Goal: Information Seeking & Learning: Learn about a topic

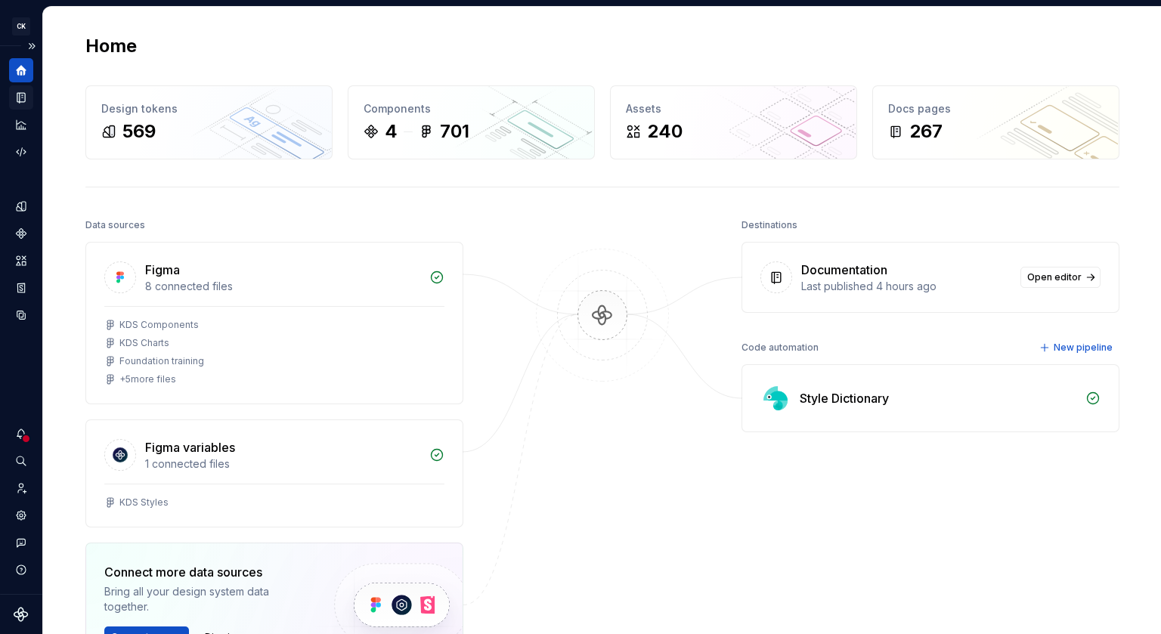
click at [19, 105] on div "Documentation" at bounding box center [21, 97] width 24 height 24
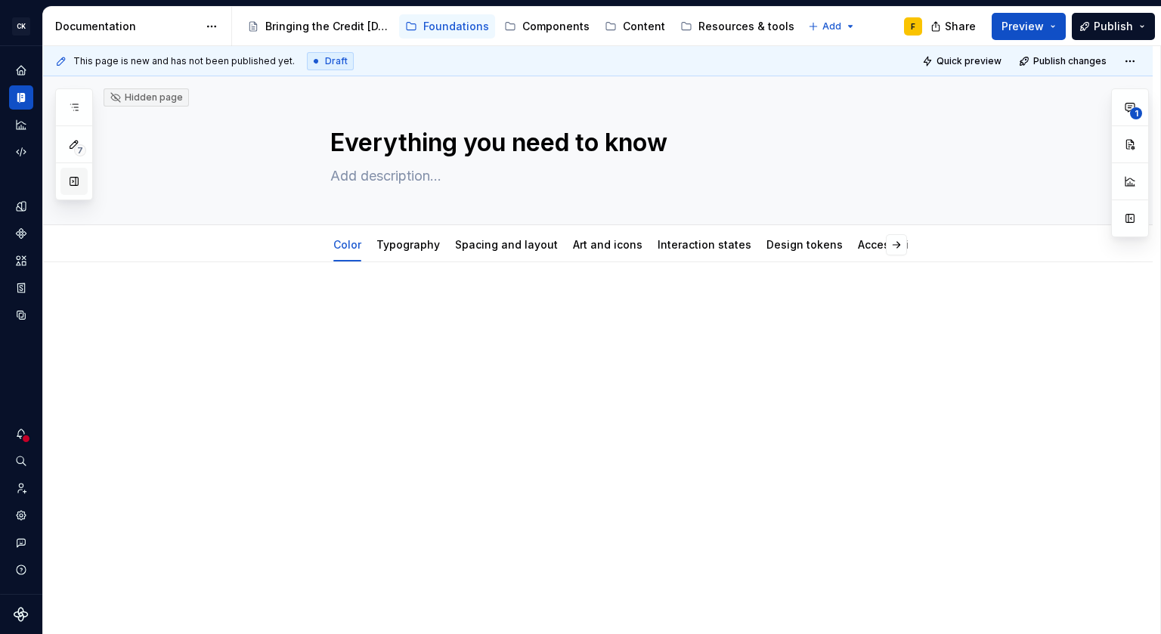
click at [76, 182] on button "button" at bounding box center [73, 181] width 27 height 27
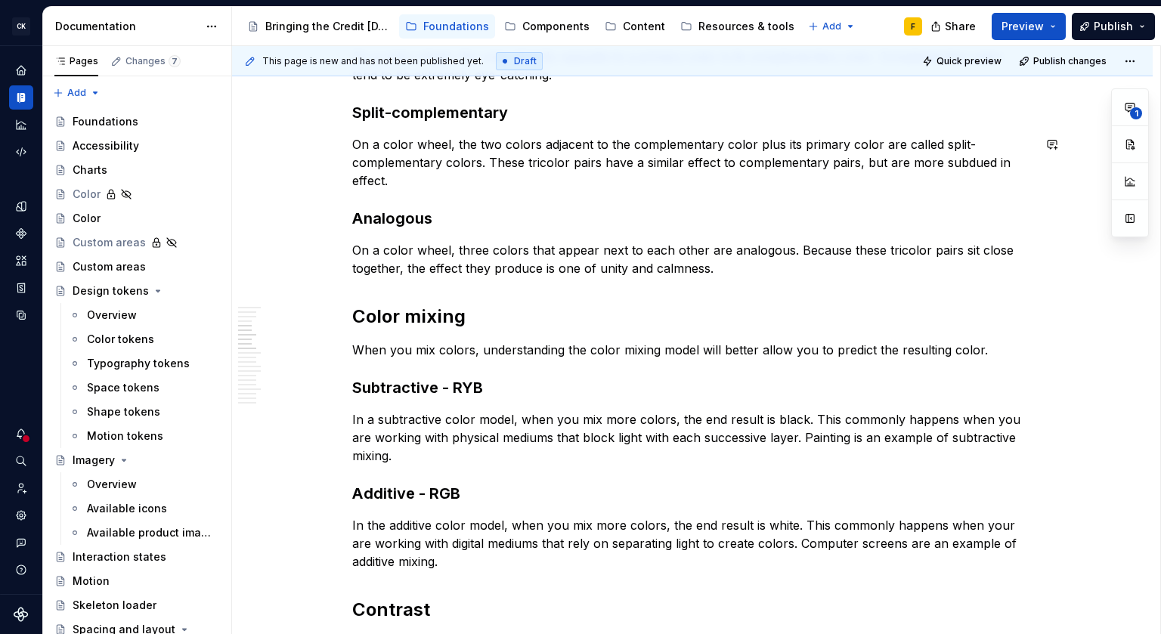
scroll to position [702, 0]
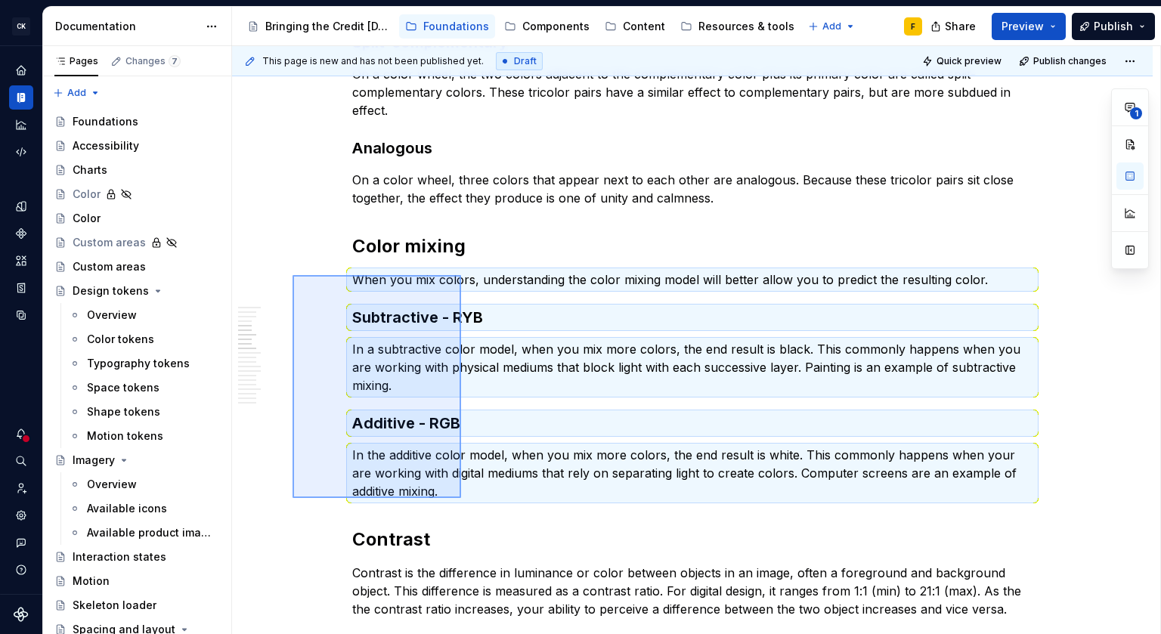
drag, startPoint x: 292, startPoint y: 275, endPoint x: 461, endPoint y: 498, distance: 279.4
click at [461, 498] on div "This page is new and has not been published yet. Draft Quick preview Publish ch…" at bounding box center [696, 340] width 928 height 589
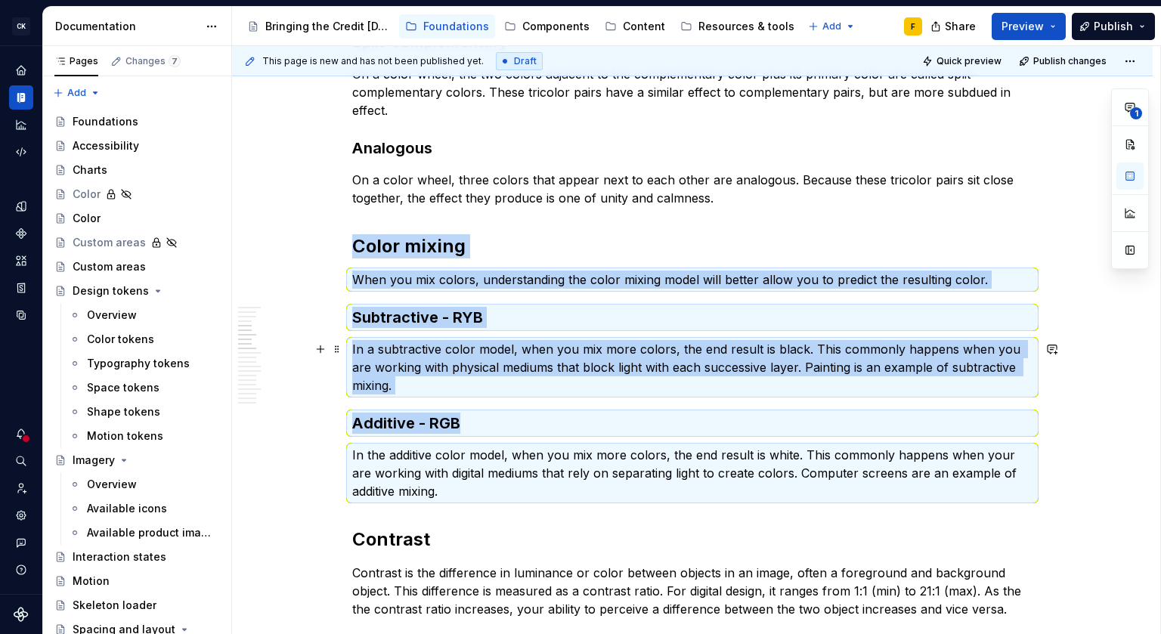
scroll to position [951, 0]
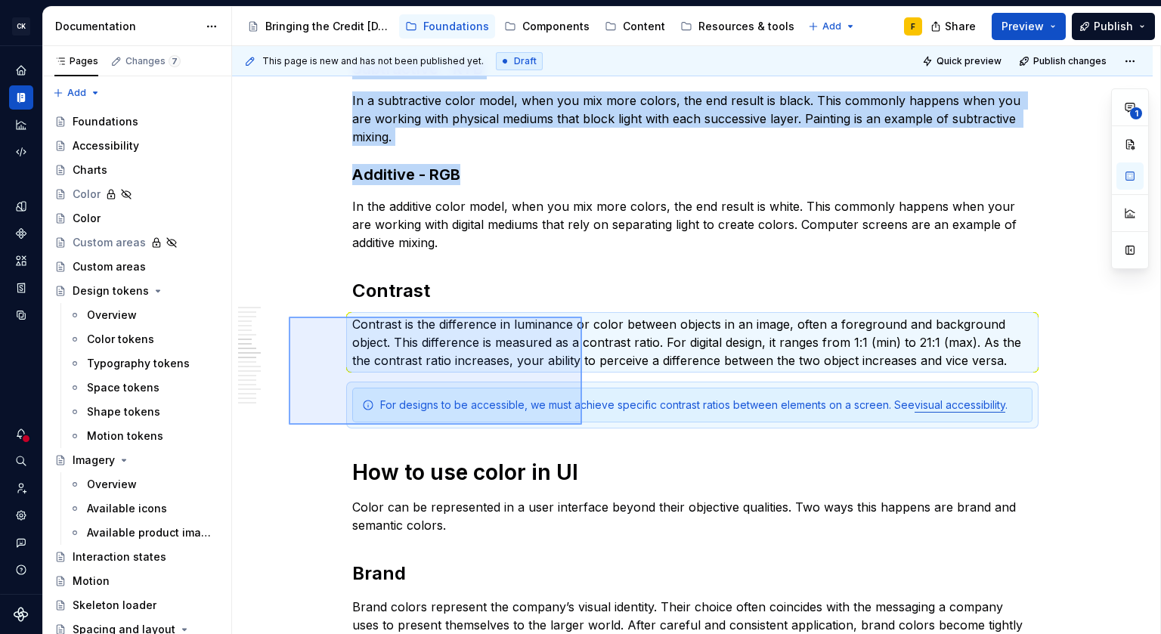
drag, startPoint x: 289, startPoint y: 317, endPoint x: 582, endPoint y: 425, distance: 312.5
click at [582, 425] on div "This page is new and has not been published yet. Draft Quick preview Publish ch…" at bounding box center [696, 340] width 928 height 589
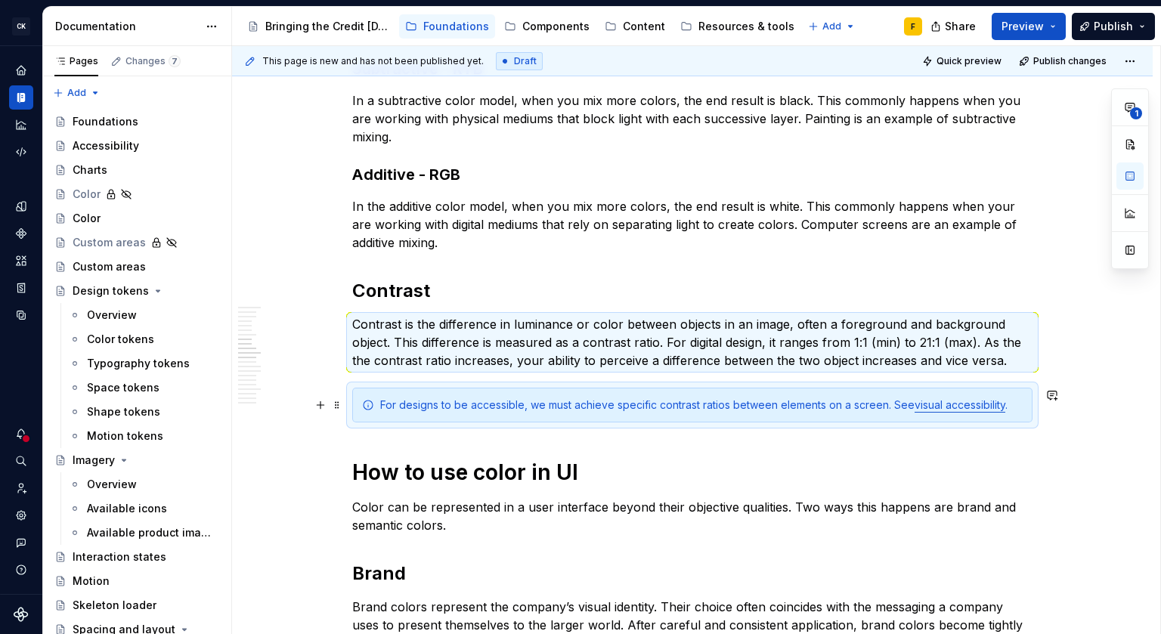
click at [419, 405] on div "For designs to be accessible, we must achieve specific contrast ratios between …" at bounding box center [701, 404] width 642 height 15
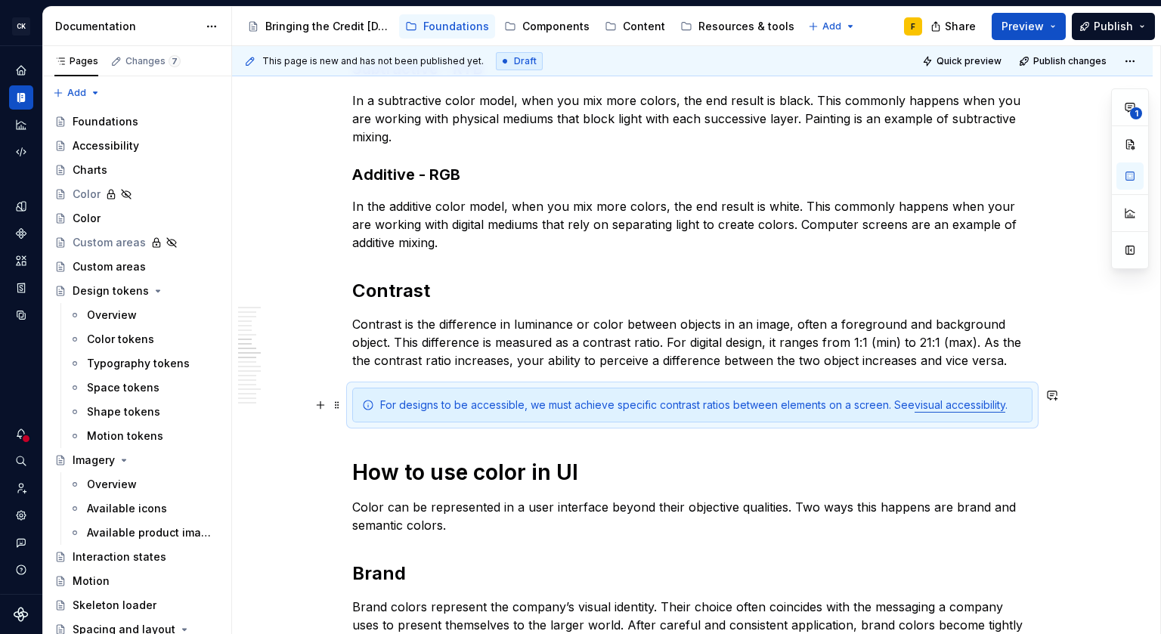
click at [419, 405] on div "For designs to be accessible, we must achieve specific contrast ratios between …" at bounding box center [701, 404] width 642 height 15
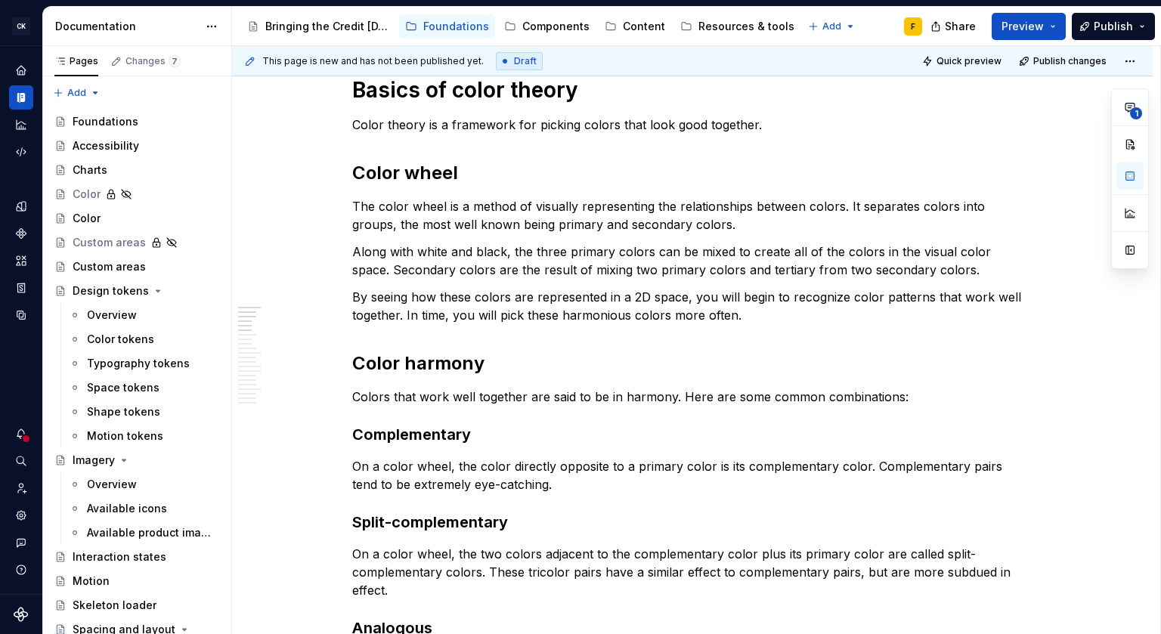
scroll to position [0, 0]
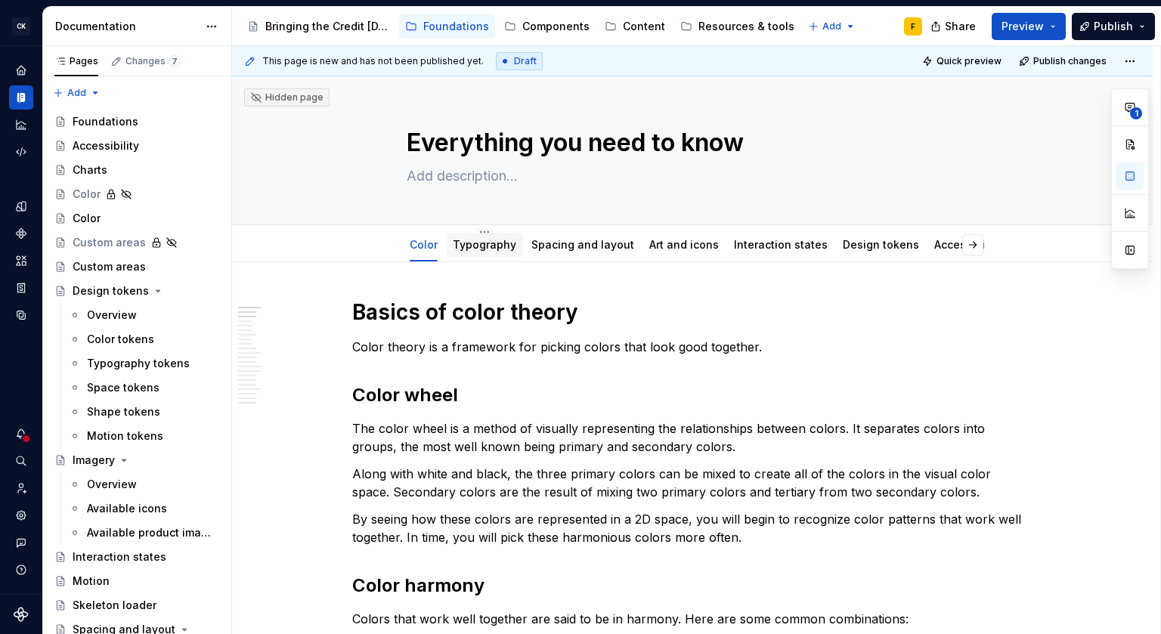
click at [478, 249] on link "Typography" at bounding box center [484, 244] width 63 height 13
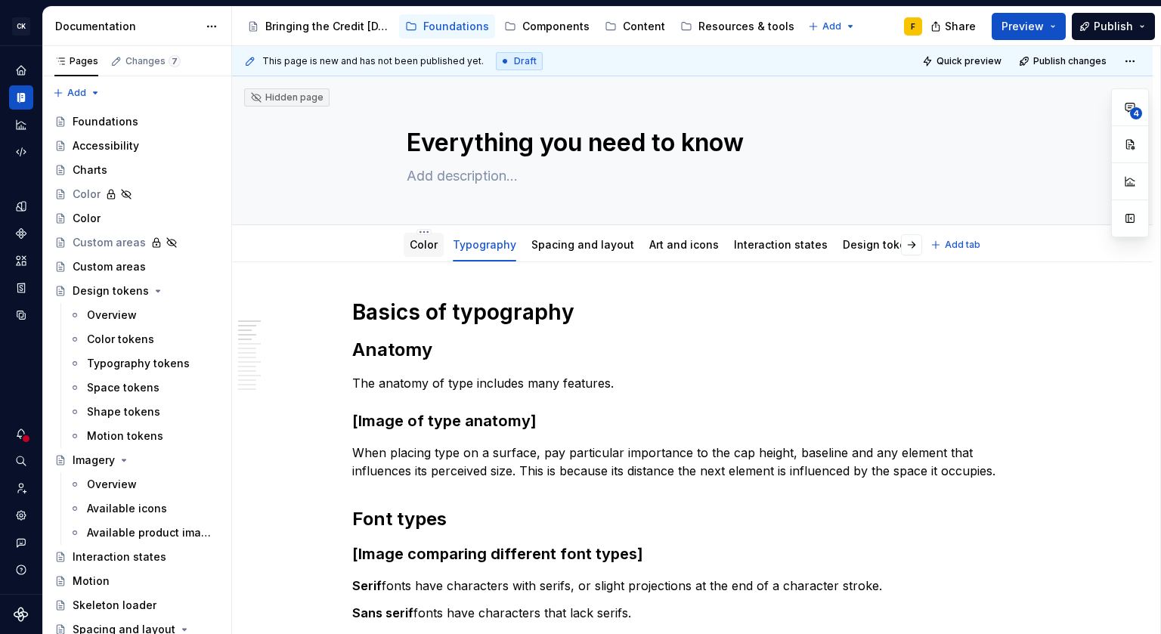
click at [424, 251] on link "Color" at bounding box center [424, 244] width 28 height 13
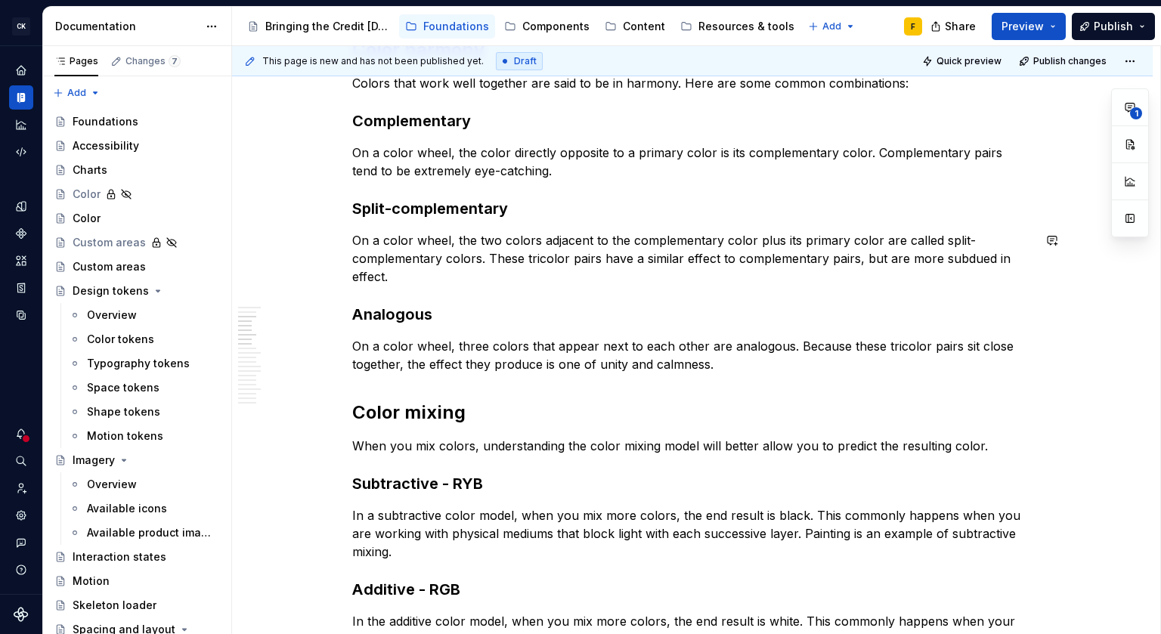
scroll to position [815, 0]
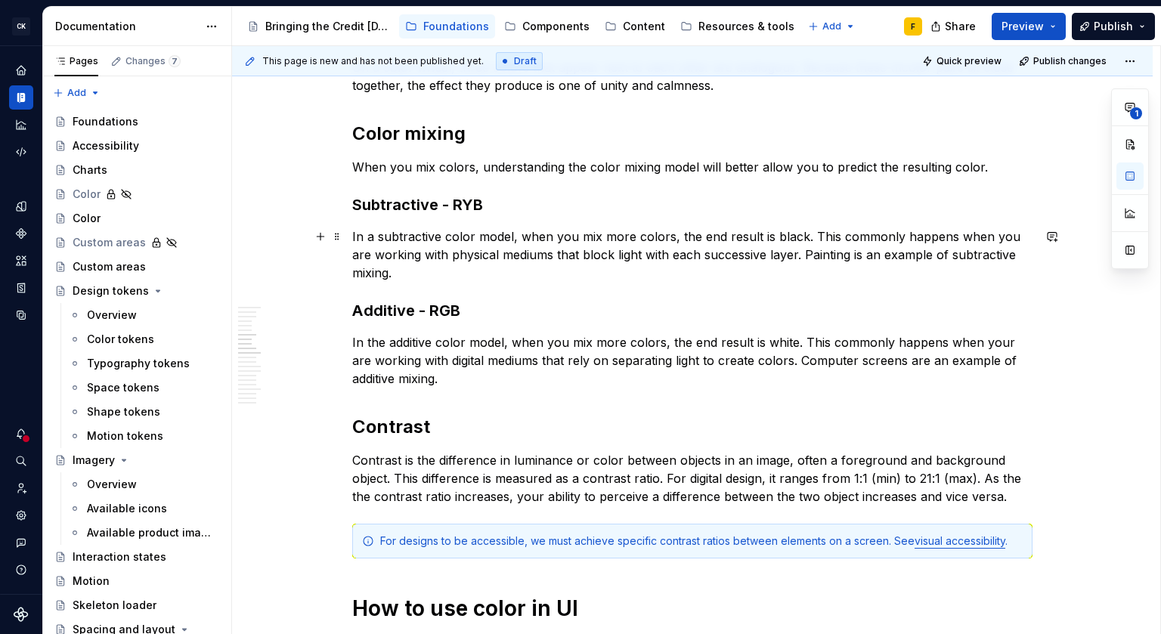
click at [877, 261] on p "In a subtractive color model, when you mix more colors, the end result is black…" at bounding box center [692, 254] width 680 height 54
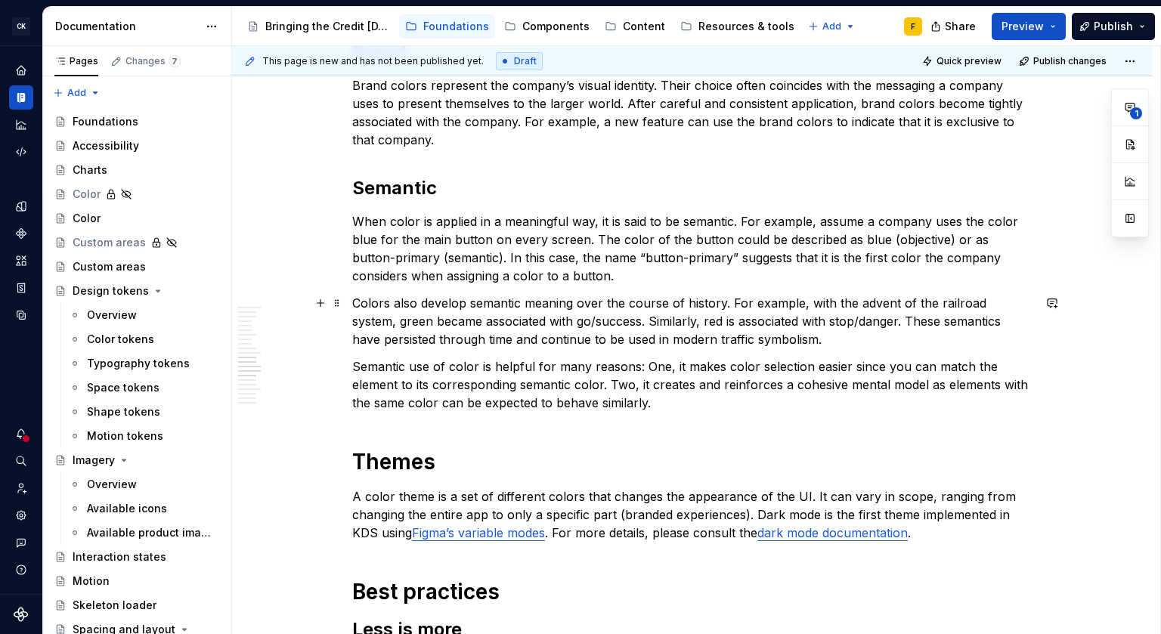
scroll to position [1257, 0]
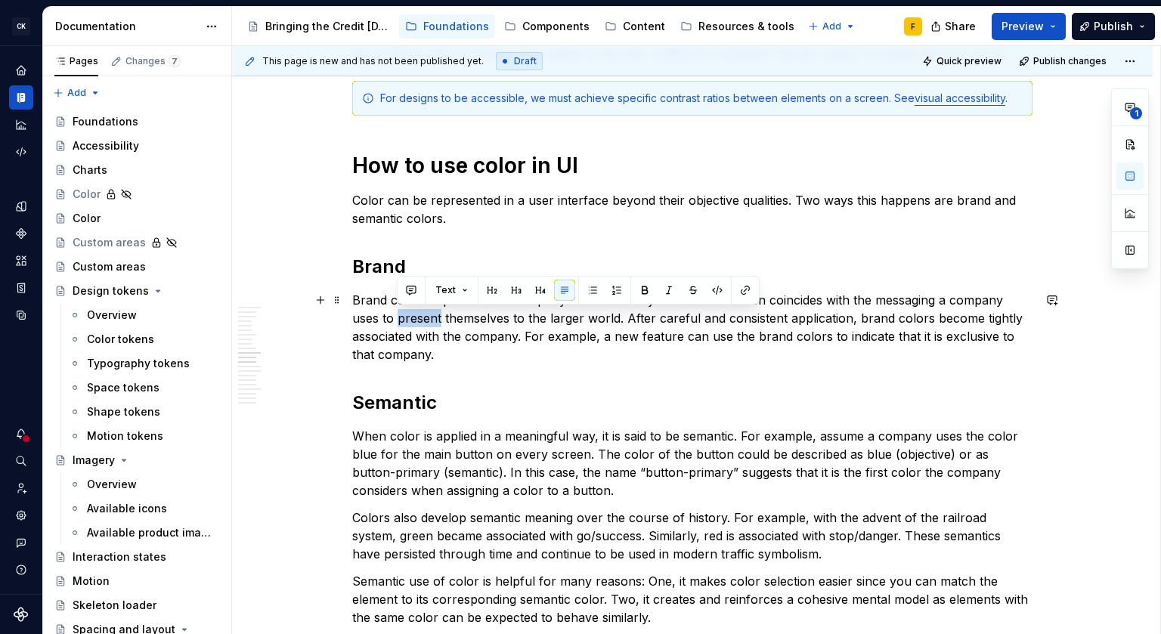
click at [323, 335] on div "Basics of color theory Color theory is a framework for picking colors that look…" at bounding box center [692, 514] width 920 height 3018
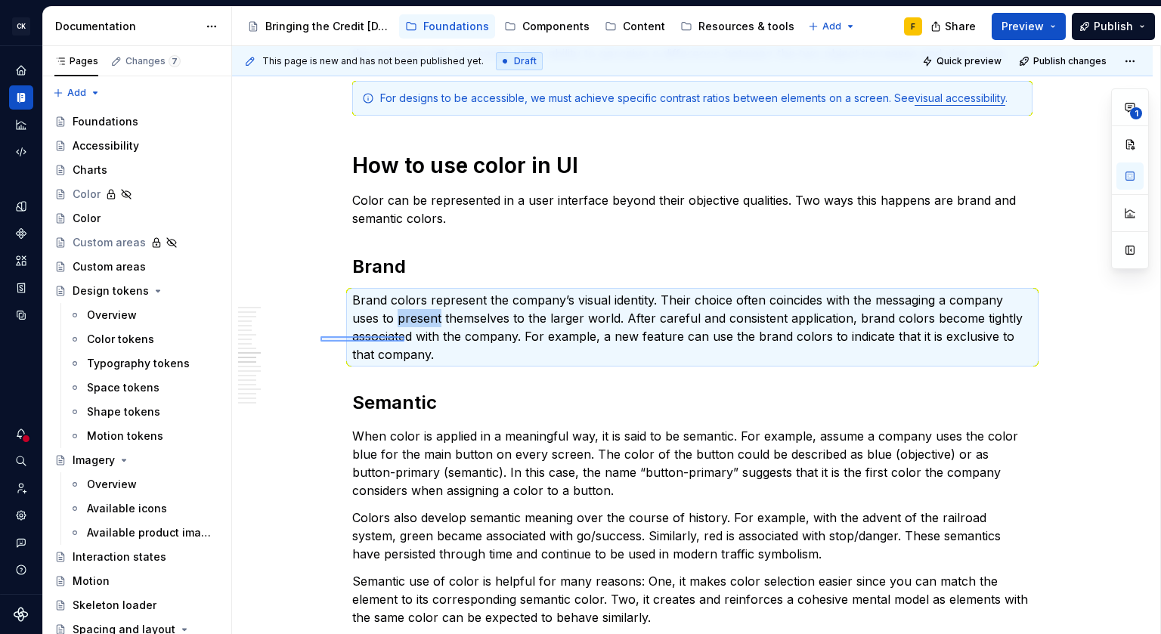
drag, startPoint x: 320, startPoint y: 336, endPoint x: 404, endPoint y: 342, distance: 84.0
click at [404, 342] on div "This page is new and has not been published yet. Draft Quick preview Publish ch…" at bounding box center [696, 340] width 928 height 589
click at [459, 381] on div "Basics of color theory Color theory is a framework for picking colors that look…" at bounding box center [692, 427] width 680 height 2773
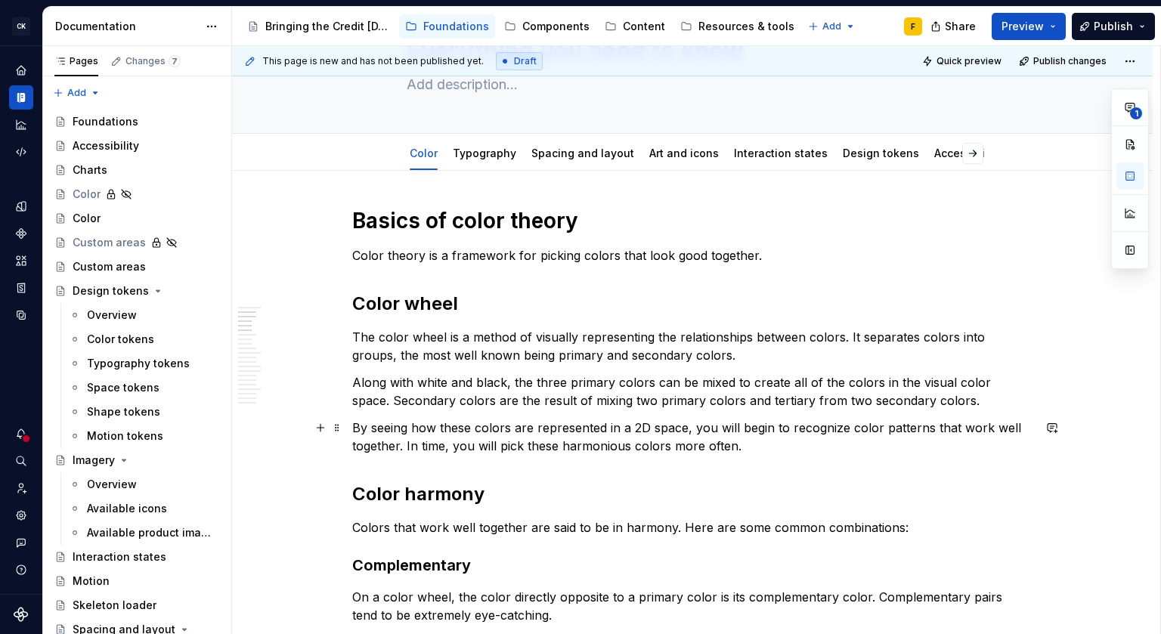
scroll to position [0, 0]
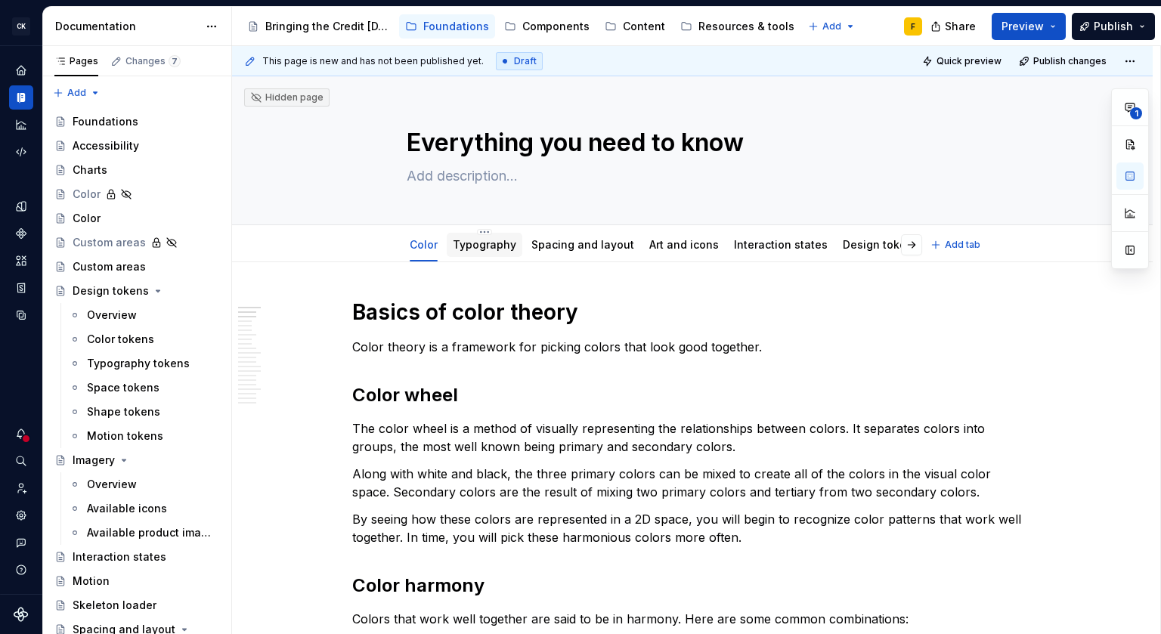
click at [482, 246] on link "Typography" at bounding box center [484, 244] width 63 height 13
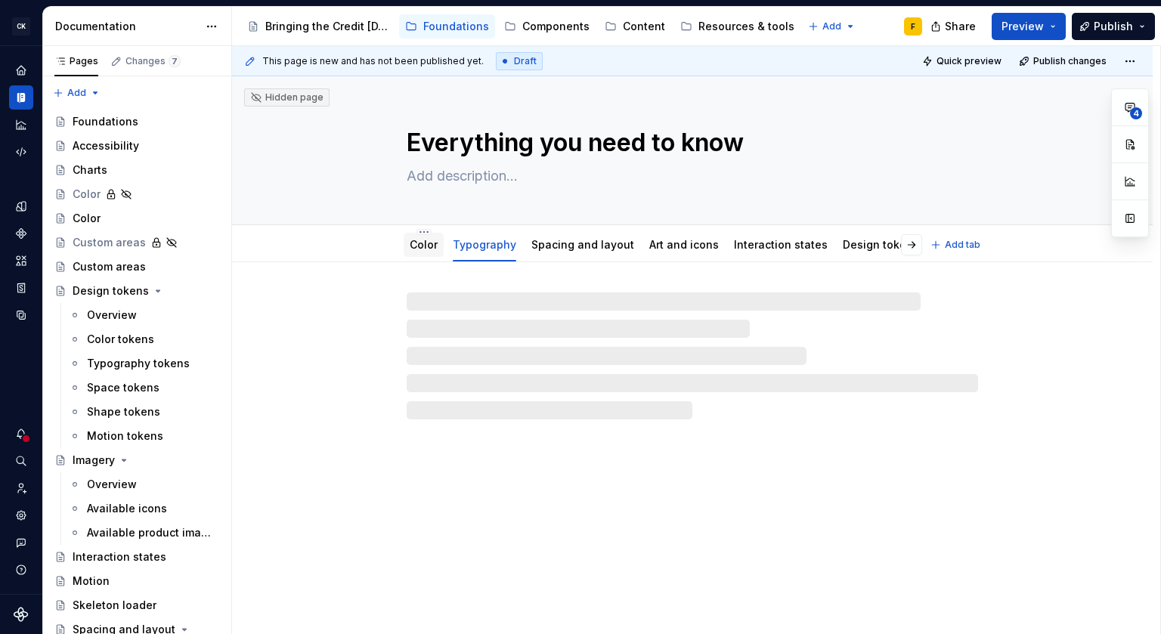
click at [416, 245] on link "Color" at bounding box center [424, 244] width 28 height 13
type textarea "*"
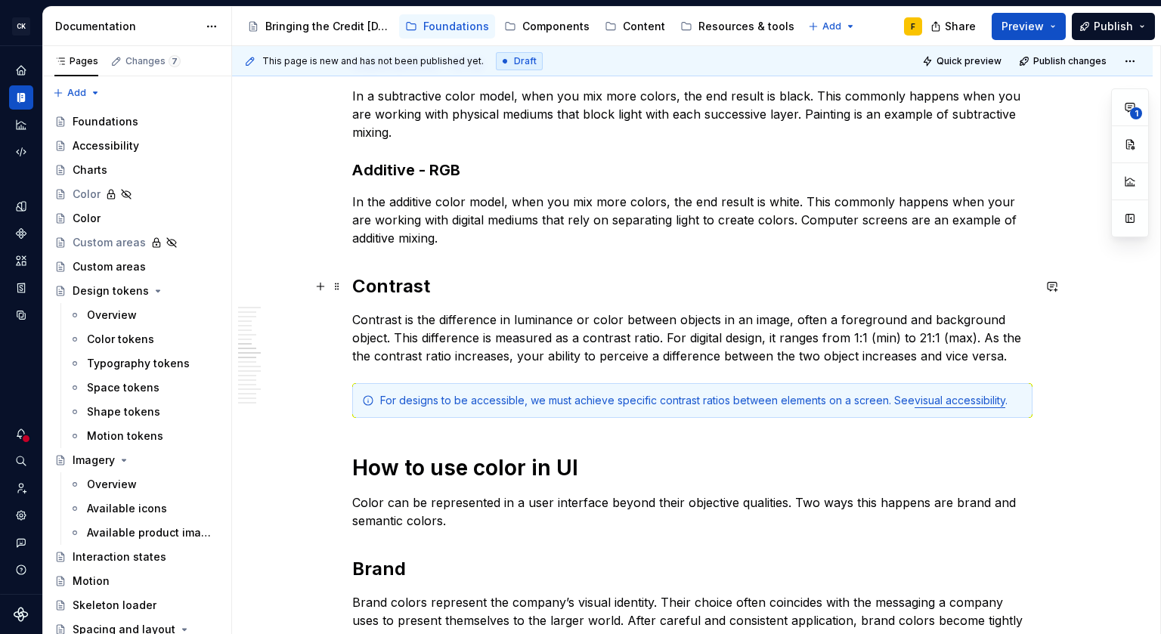
scroll to position [1180, 0]
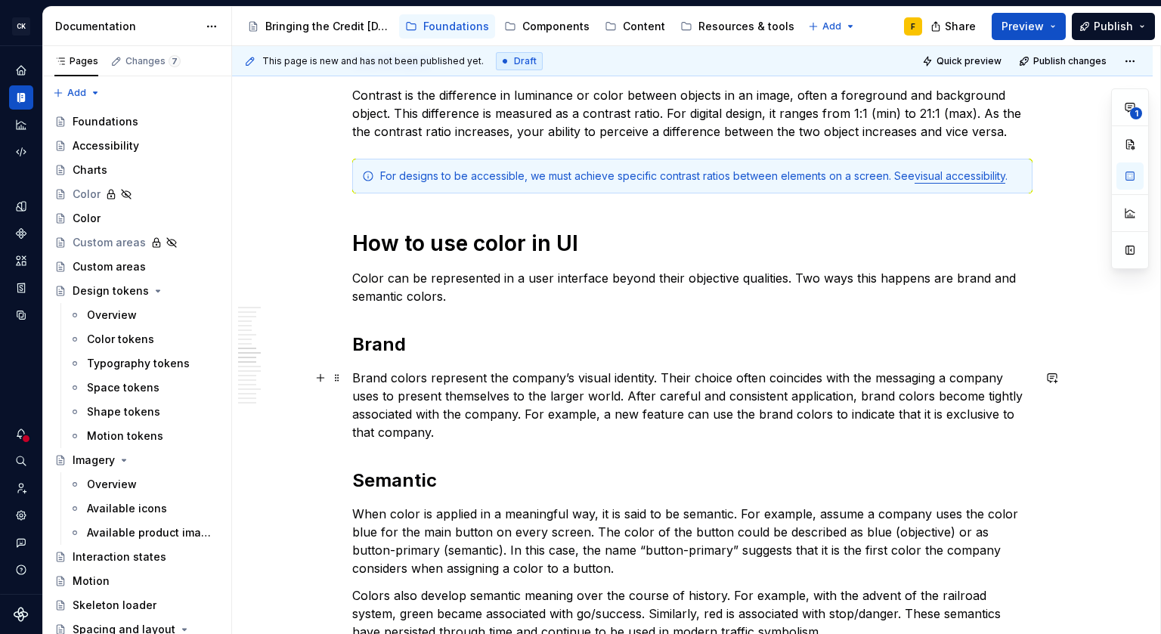
click at [462, 431] on p "Brand colors represent the company’s visual identity. Their choice often coinci…" at bounding box center [692, 405] width 680 height 73
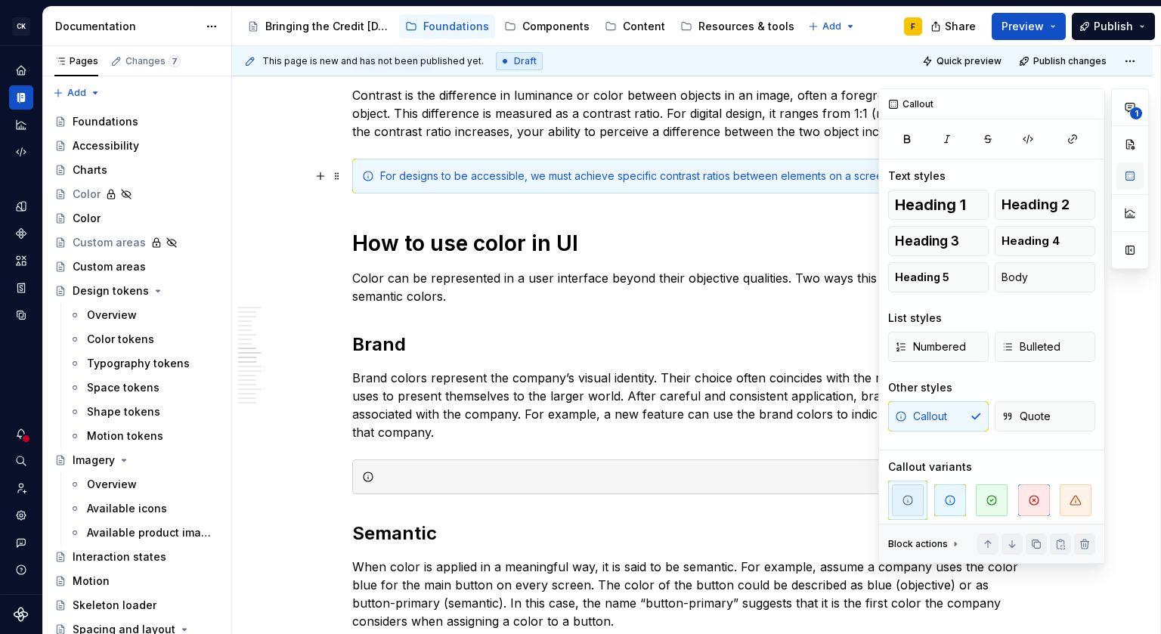
click at [1133, 181] on button "button" at bounding box center [1129, 175] width 27 height 27
click at [952, 505] on icon "button" at bounding box center [950, 500] width 12 height 12
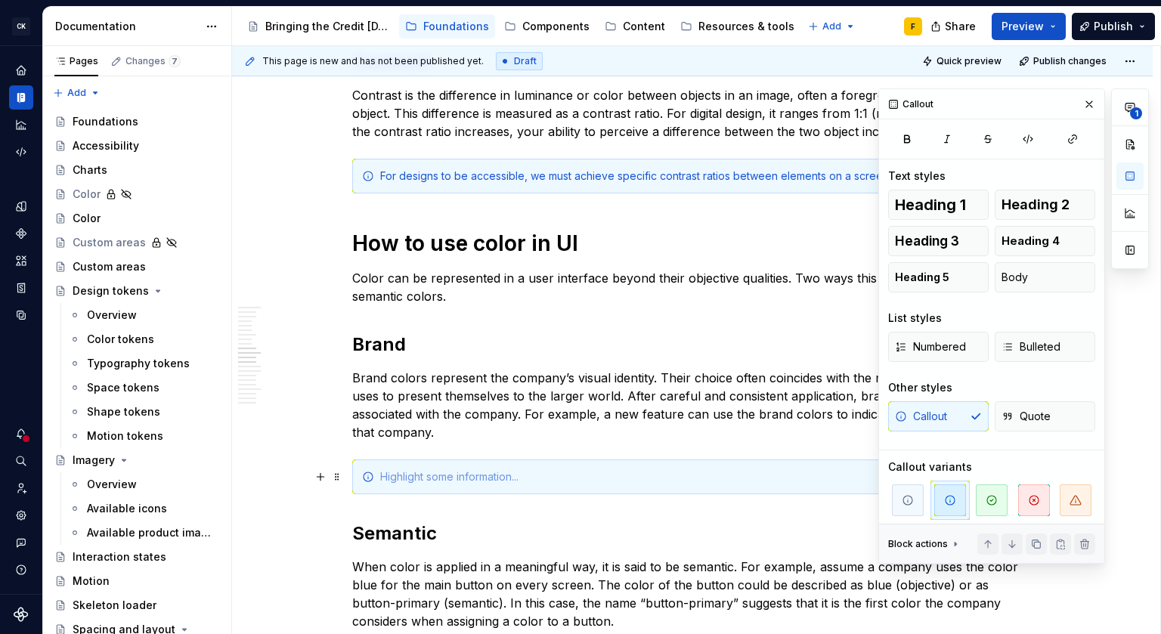
click at [394, 478] on div at bounding box center [701, 476] width 642 height 15
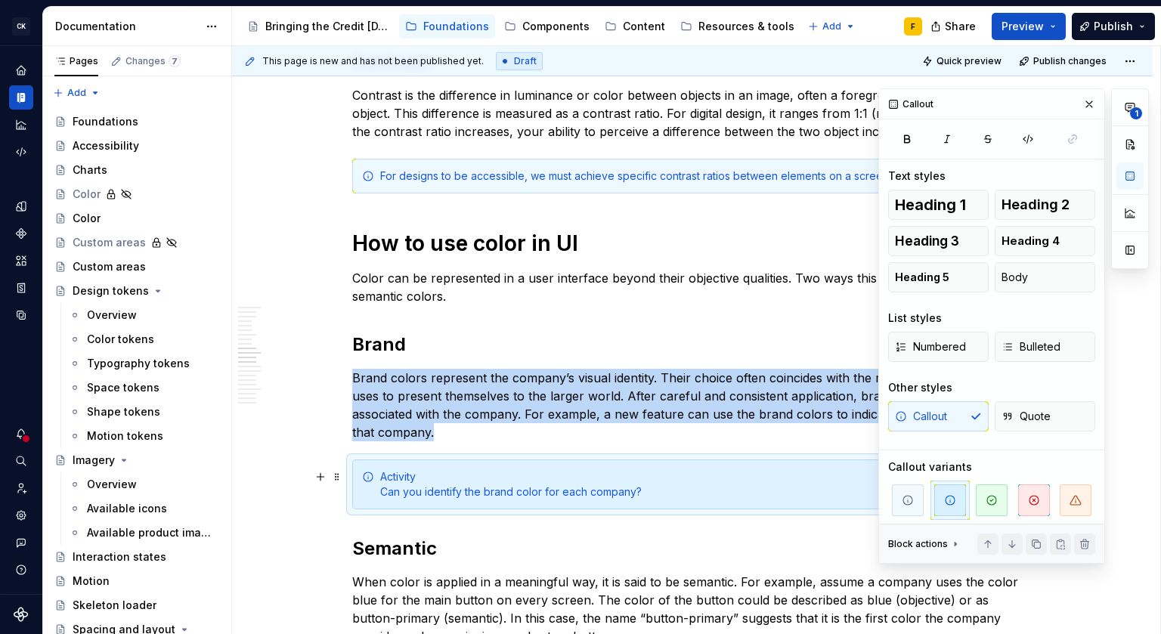
click at [399, 473] on div "Activity Can you identify the brand color for each company?" at bounding box center [701, 484] width 642 height 30
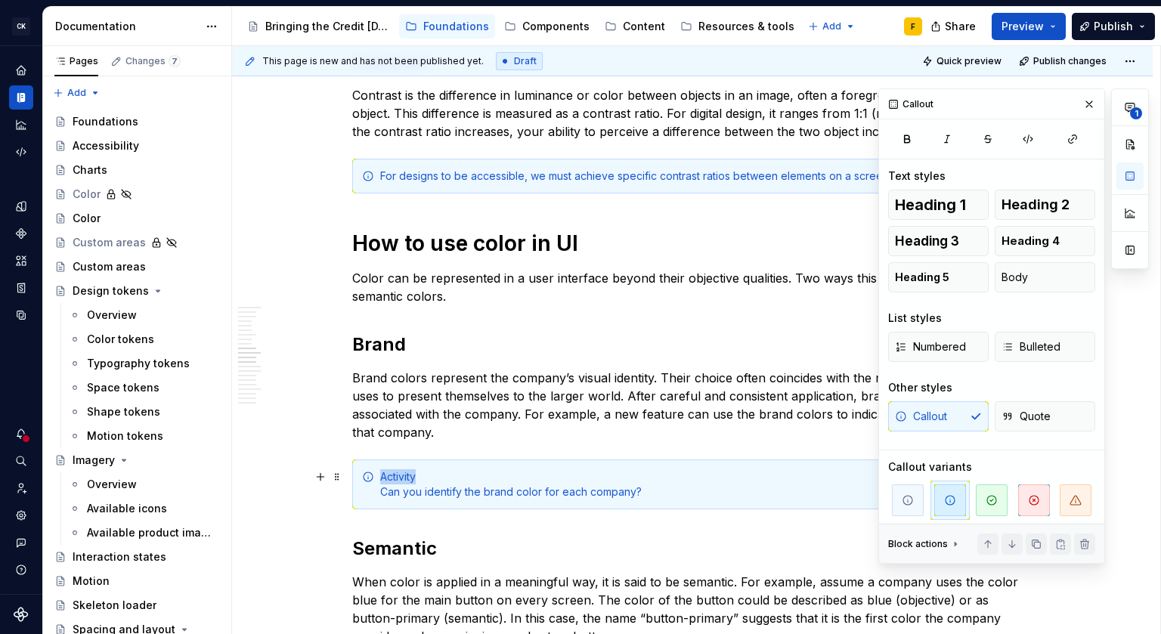
click at [399, 473] on div "Activity Can you identify the brand color for each company?" at bounding box center [701, 484] width 642 height 30
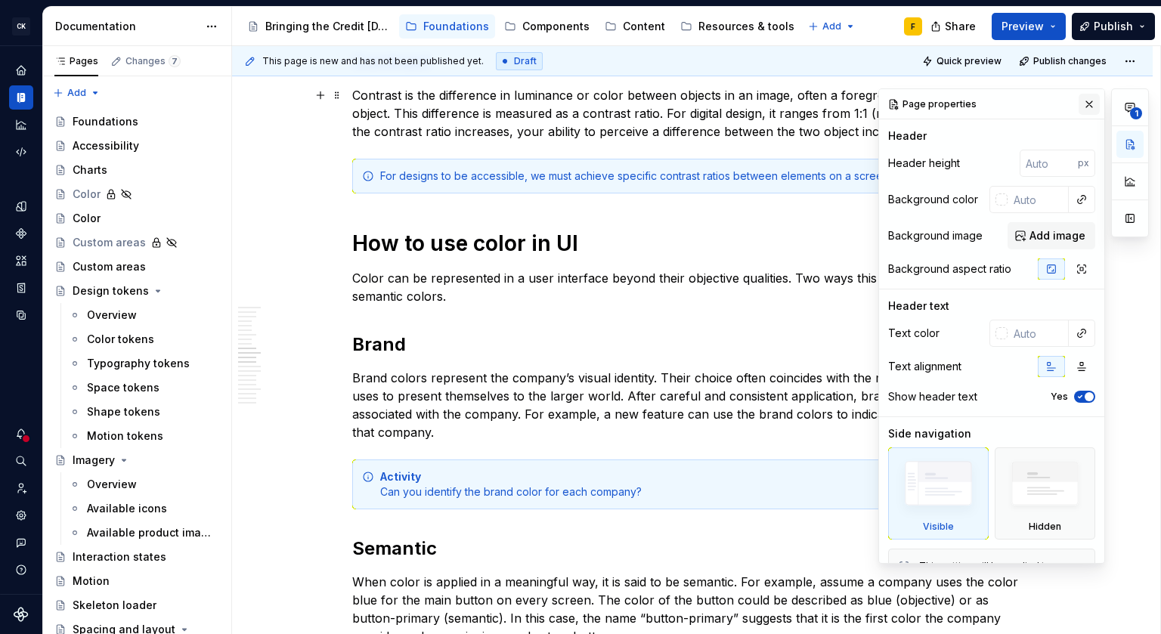
click at [1083, 105] on button "button" at bounding box center [1088, 104] width 21 height 21
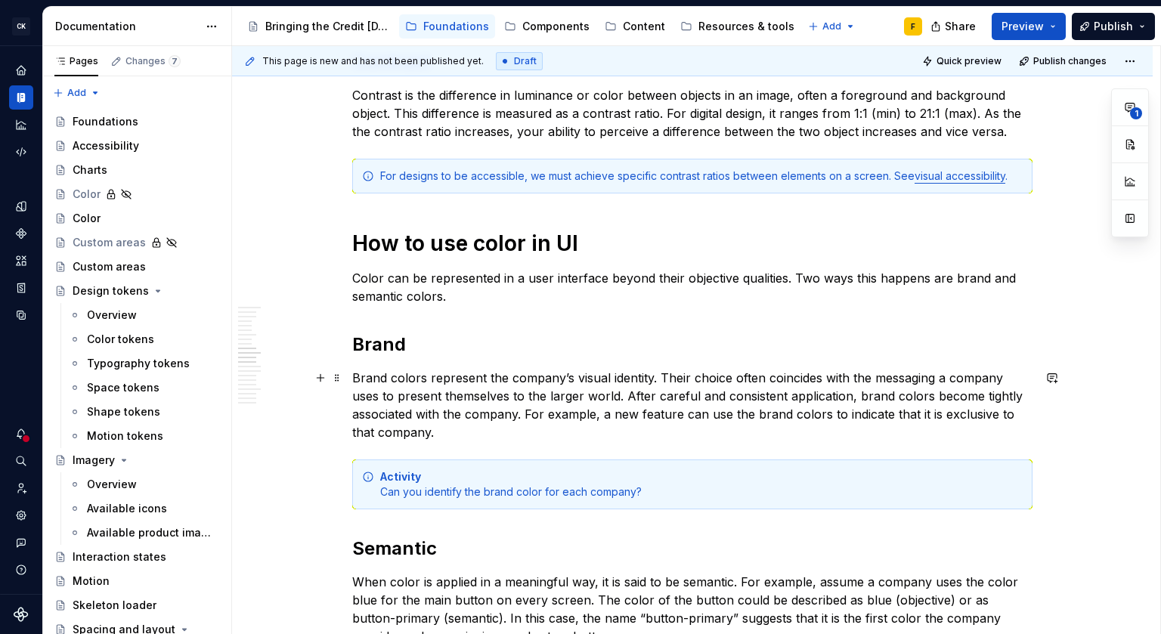
click at [601, 410] on p "Brand colors represent the company’s visual identity. Their choice often coinci…" at bounding box center [692, 405] width 680 height 73
click at [614, 487] on div "Activity Can you identify the brand color for each company?" at bounding box center [701, 484] width 642 height 30
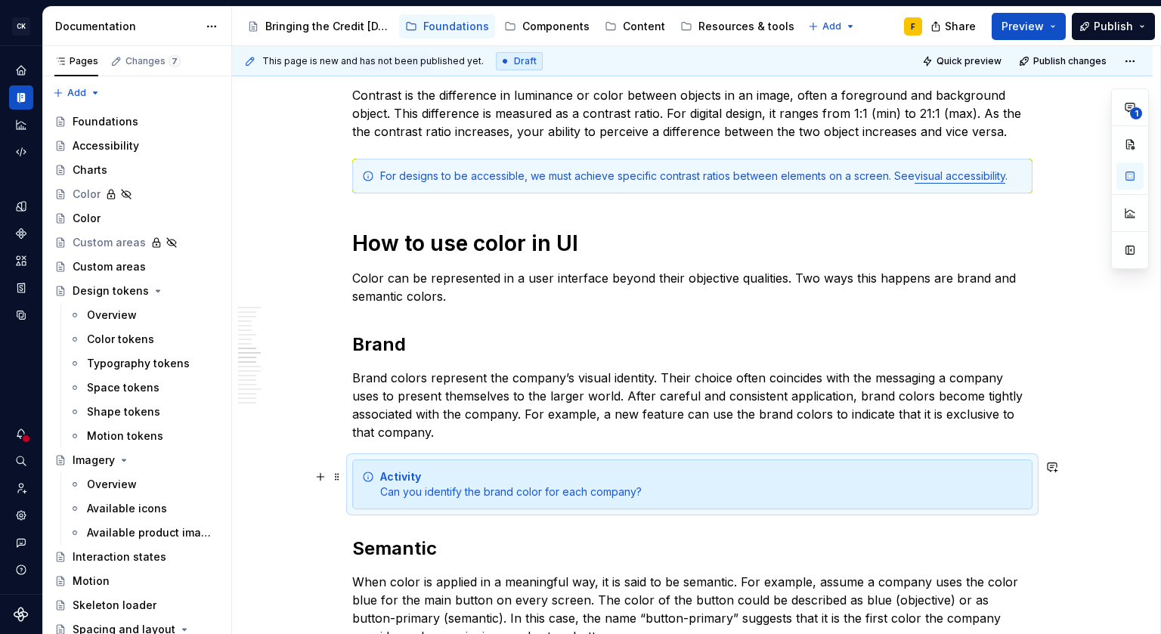
click at [614, 487] on div "Activity Can you identify the brand color for each company?" at bounding box center [701, 484] width 642 height 30
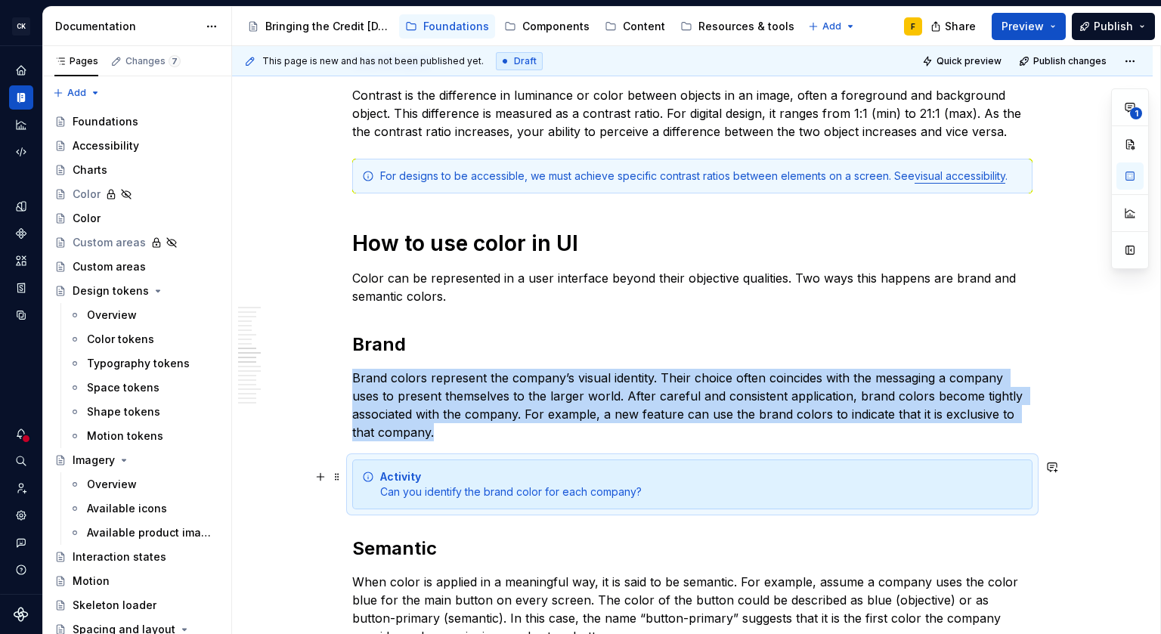
click at [614, 490] on div "Activity Can you identify the brand color for each company?" at bounding box center [701, 484] width 642 height 30
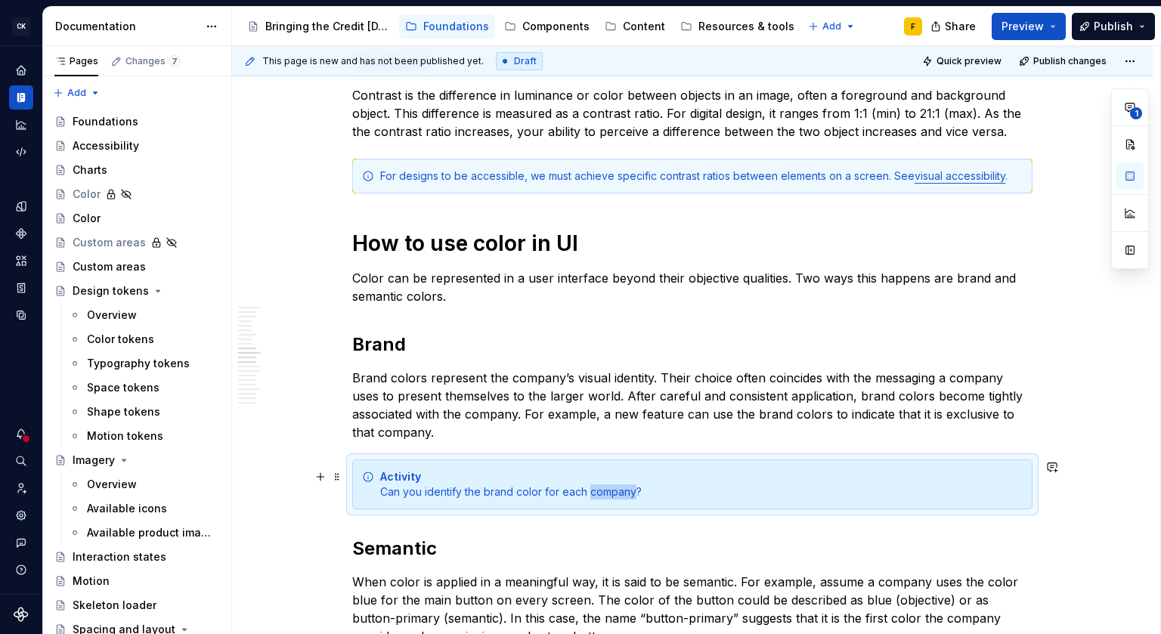
click at [614, 490] on div "Activity Can you identify the brand color for each company?" at bounding box center [701, 484] width 642 height 30
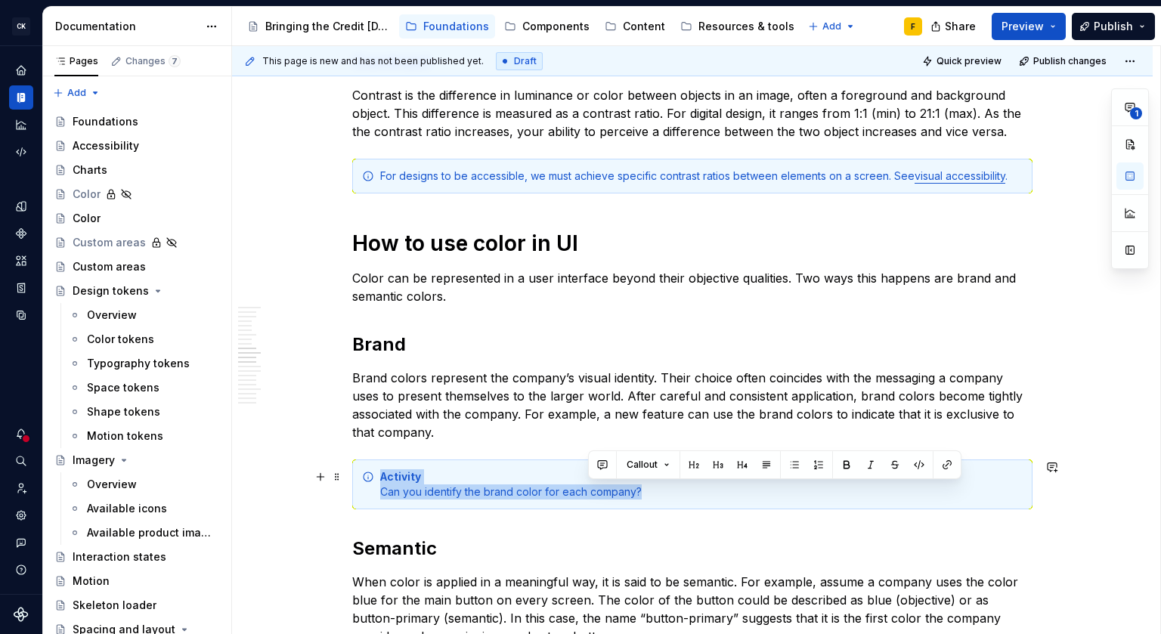
click at [614, 490] on div "Activity Can you identify the brand color for each company?" at bounding box center [701, 484] width 642 height 30
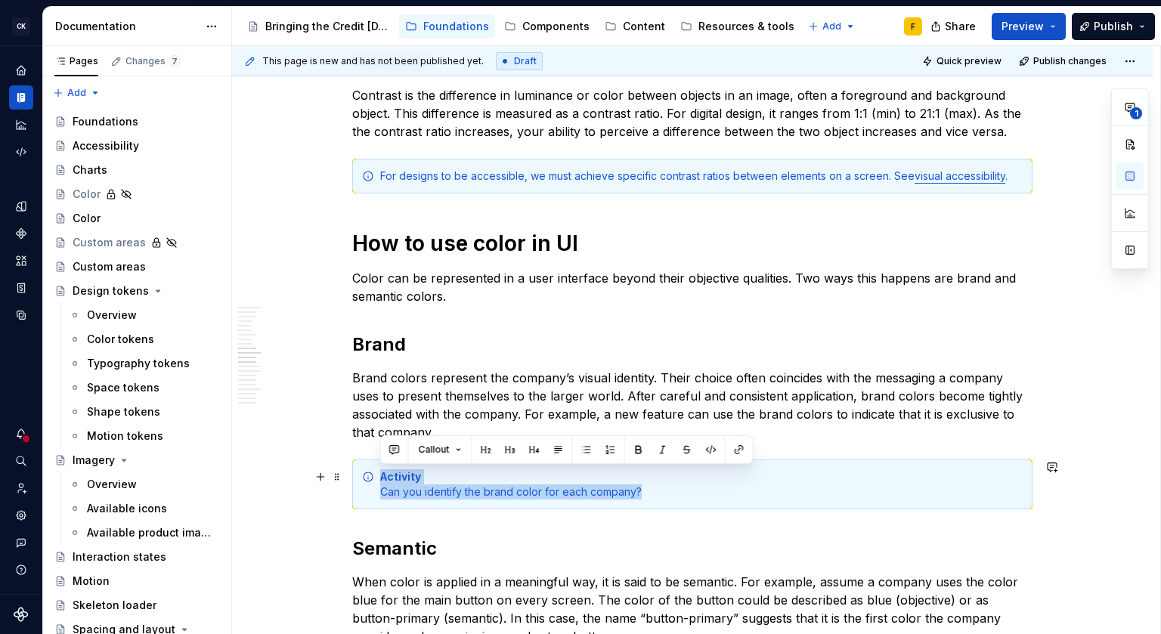
click at [627, 490] on div "Activity Can you identify the brand color for each company?" at bounding box center [701, 484] width 642 height 30
drag, startPoint x: 647, startPoint y: 489, endPoint x: 376, endPoint y: 495, distance: 271.3
click at [376, 495] on div "Activity Can you identify the brand color for each company?" at bounding box center [692, 484] width 680 height 50
copy div "Can you identify the brand color for each company?"
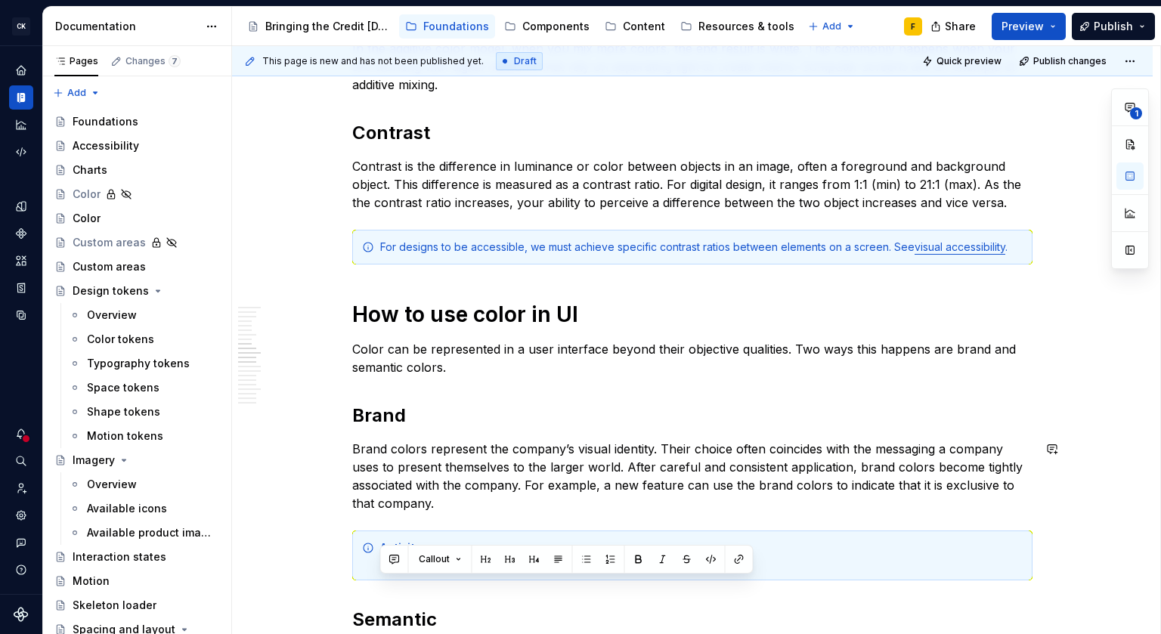
scroll to position [1085, 0]
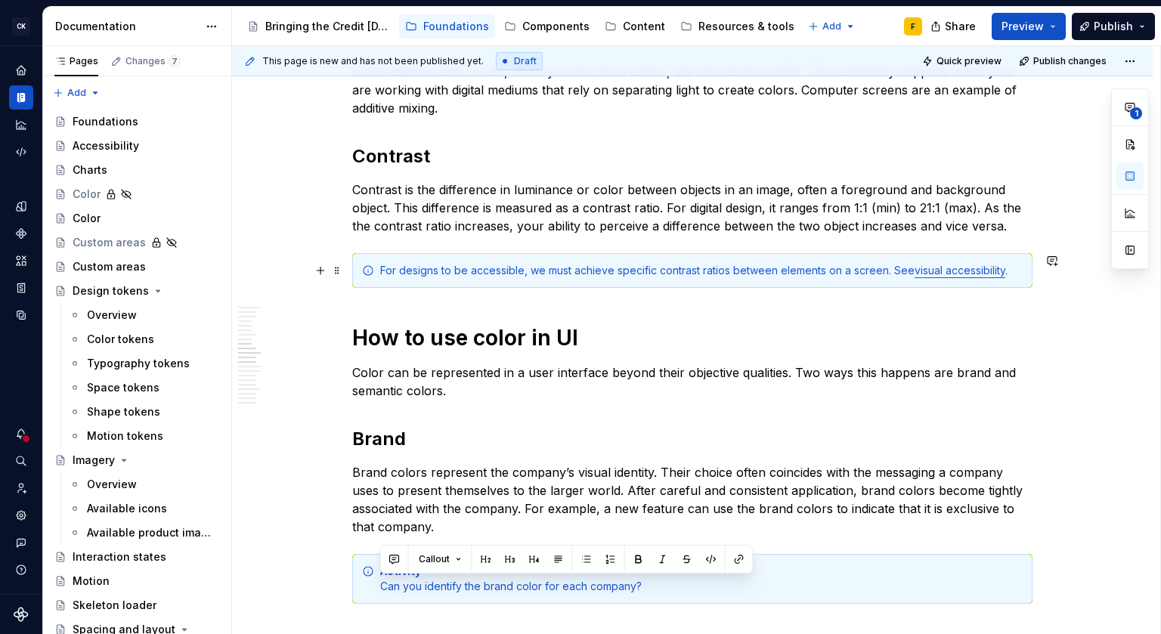
click at [382, 271] on div "For designs to be accessible, we must achieve specific contrast ratios between …" at bounding box center [701, 270] width 642 height 15
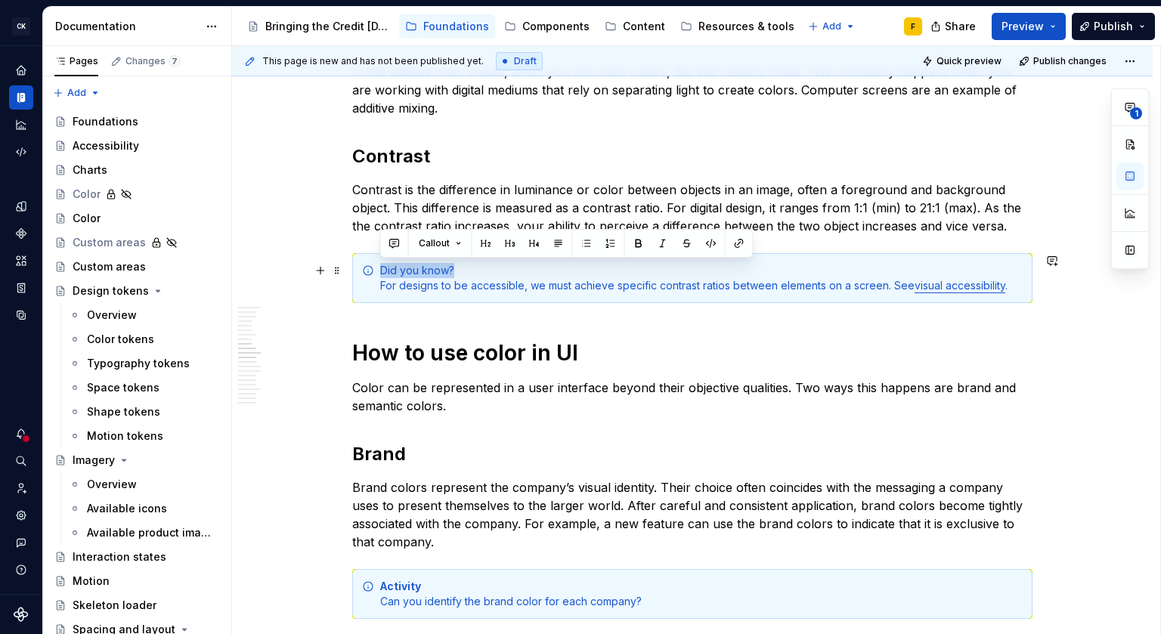
drag, startPoint x: 465, startPoint y: 269, endPoint x: 356, endPoint y: 264, distance: 109.7
click at [356, 264] on div "Did you know? For designs to be accessible, we must achieve specific contrast r…" at bounding box center [692, 278] width 680 height 50
click at [636, 245] on button "button" at bounding box center [638, 243] width 21 height 21
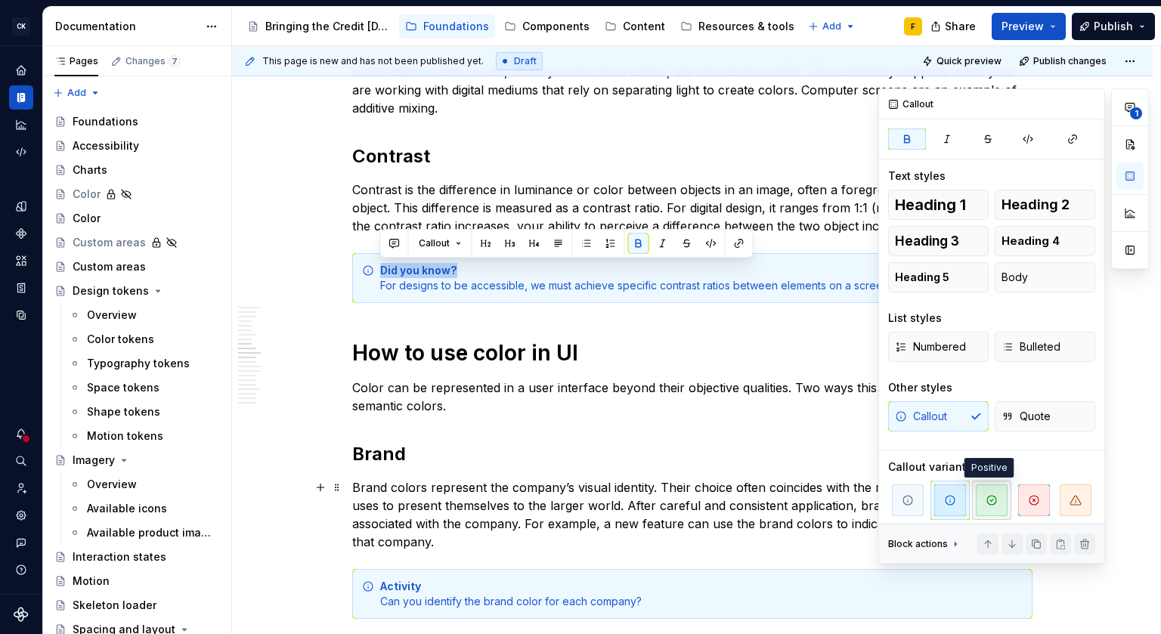
click at [985, 498] on icon "button" at bounding box center [991, 500] width 12 height 12
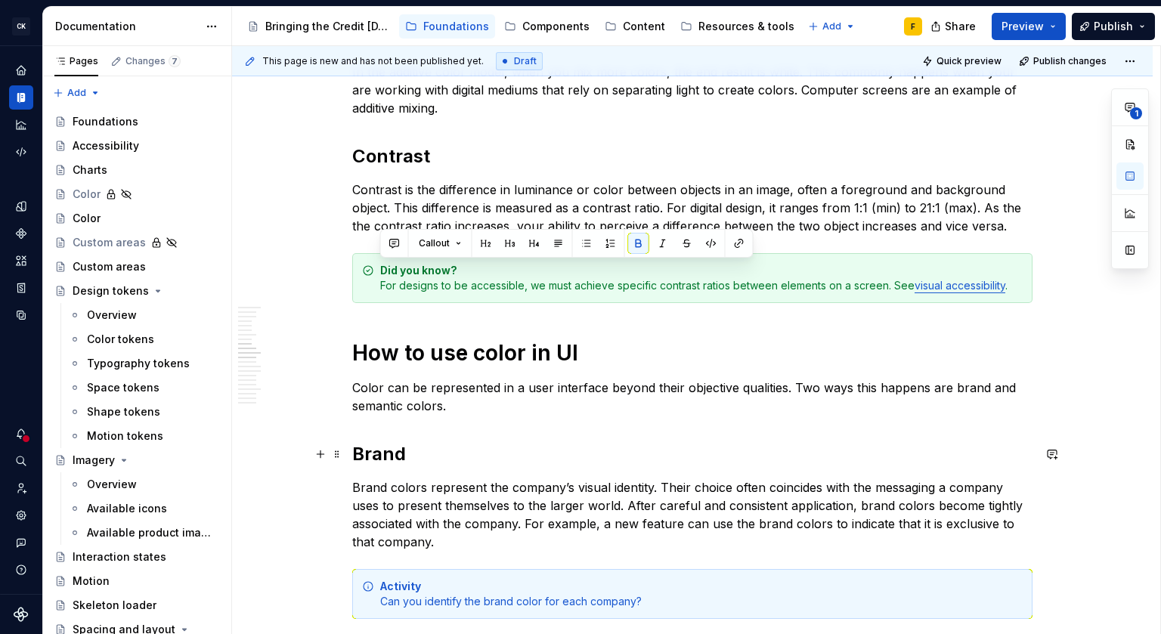
click at [719, 455] on h2 "Brand" at bounding box center [692, 454] width 680 height 24
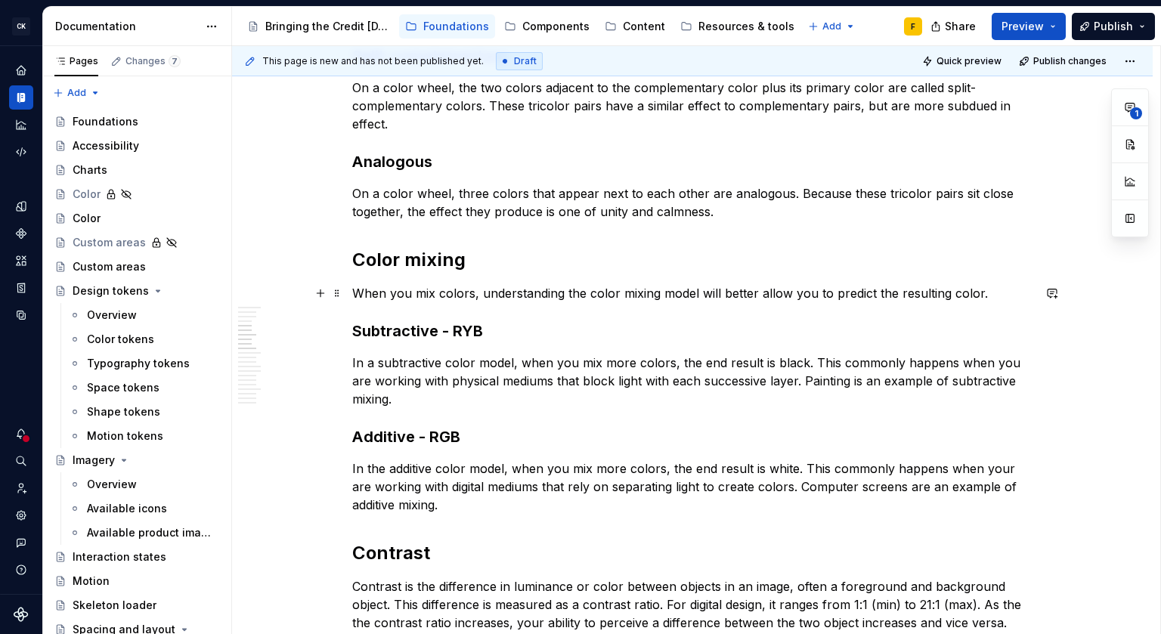
scroll to position [0, 0]
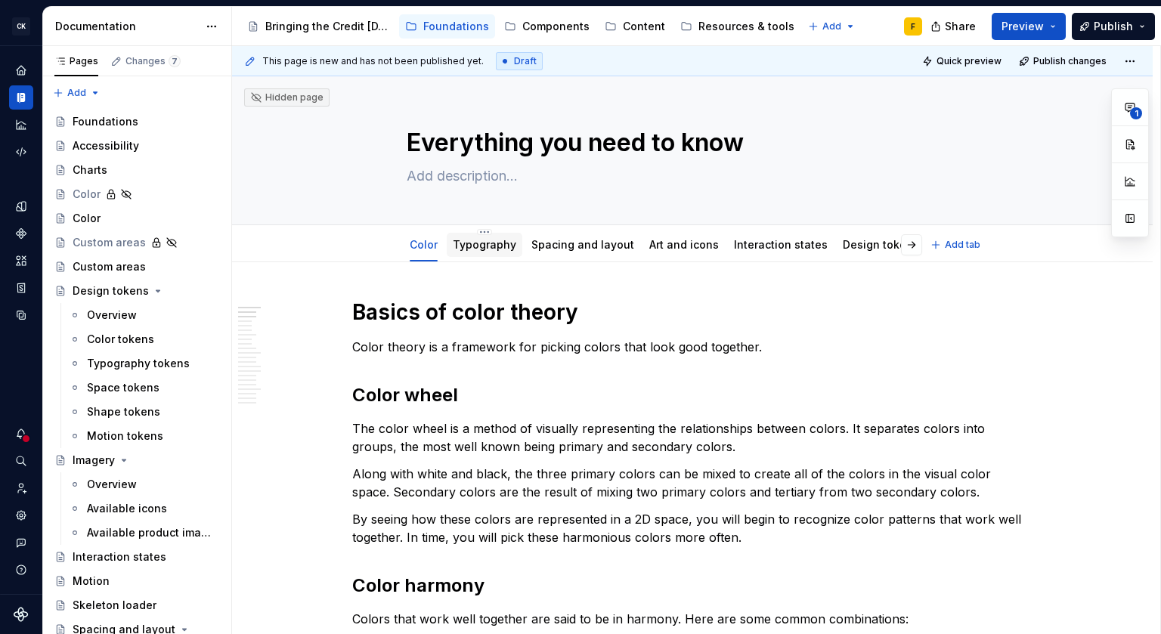
click at [482, 243] on link "Typography" at bounding box center [484, 244] width 63 height 13
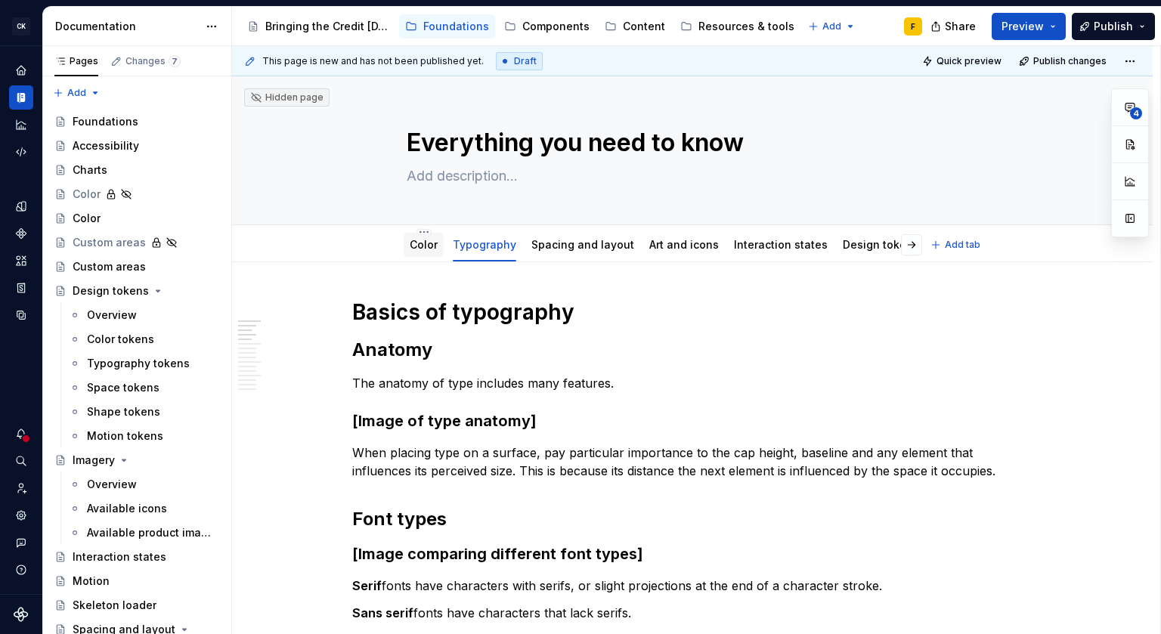
click at [415, 250] on link "Color" at bounding box center [424, 244] width 28 height 13
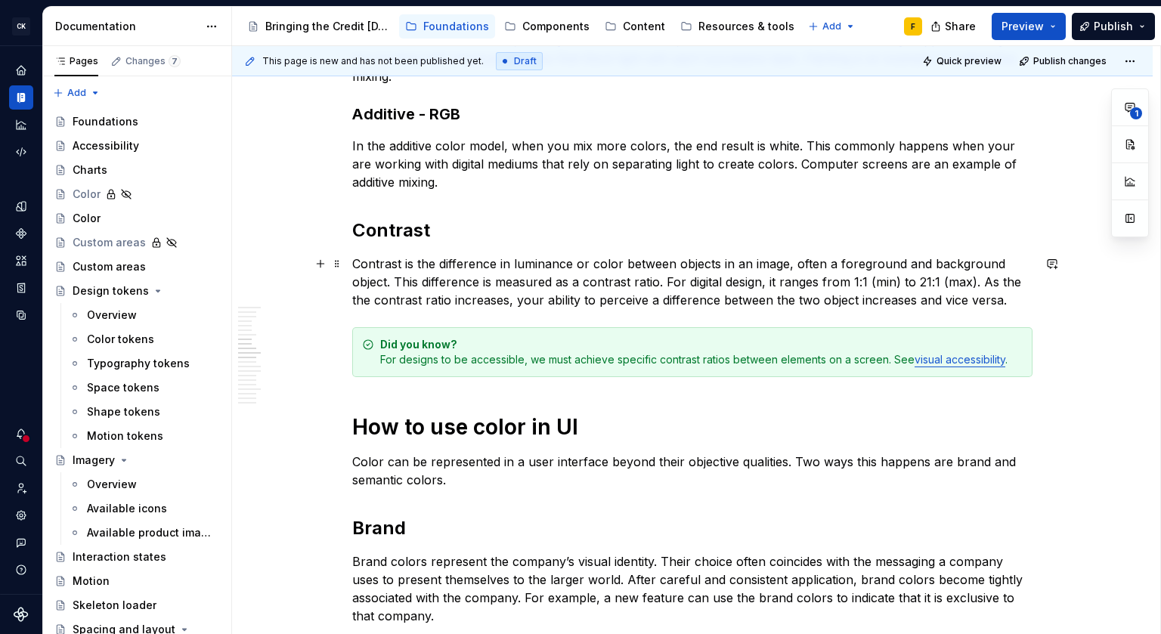
scroll to position [967, 0]
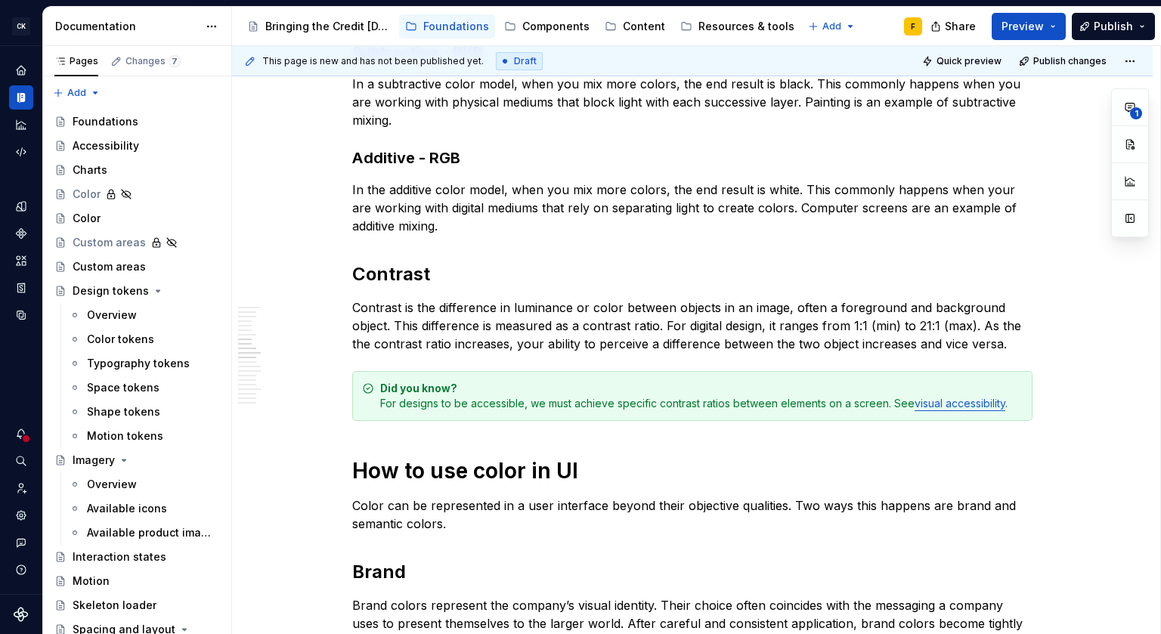
type textarea "*"
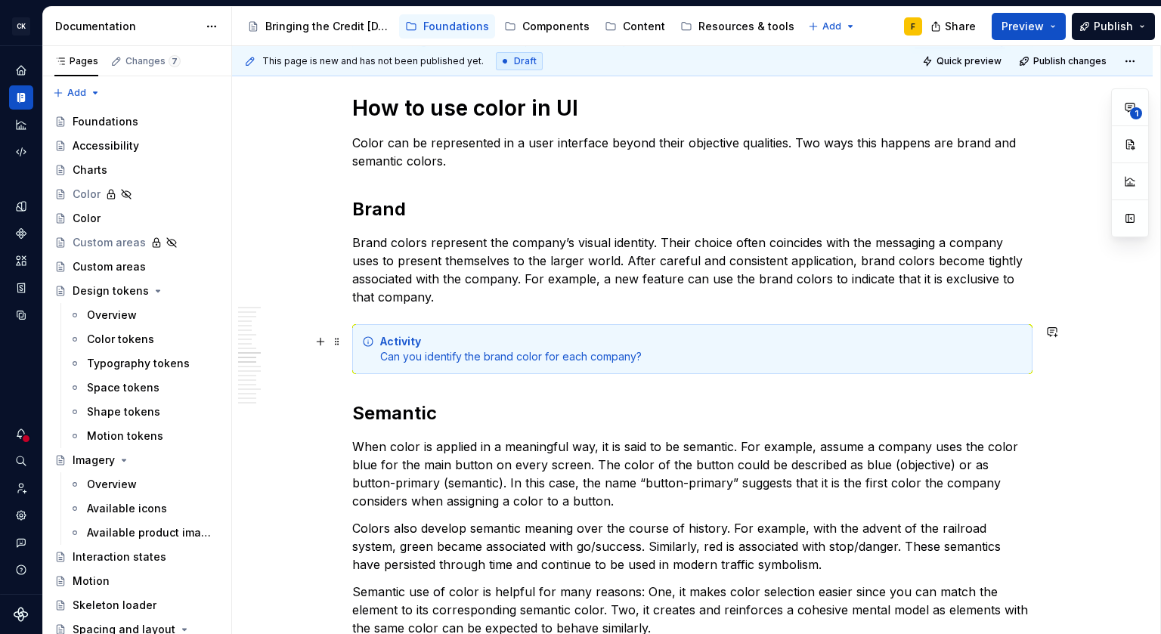
scroll to position [1466, 0]
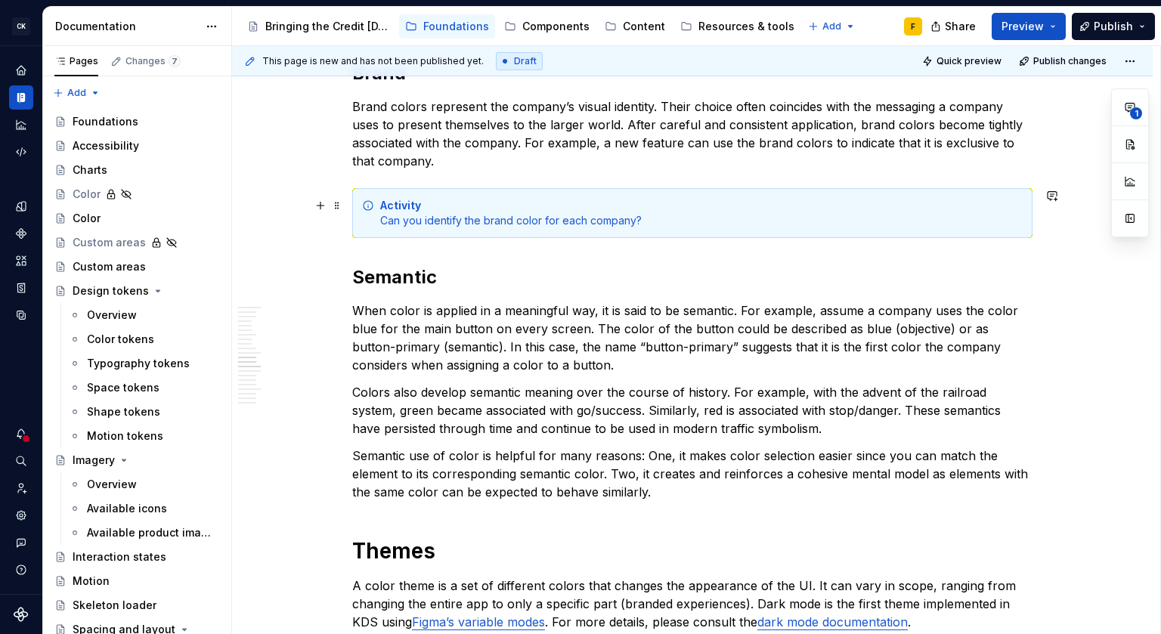
click at [540, 220] on div "Activity Can you identify the brand color for each company?" at bounding box center [701, 213] width 642 height 30
click at [595, 360] on p "When color is applied in a meaningful way, it is said to be semantic. For examp…" at bounding box center [692, 338] width 680 height 73
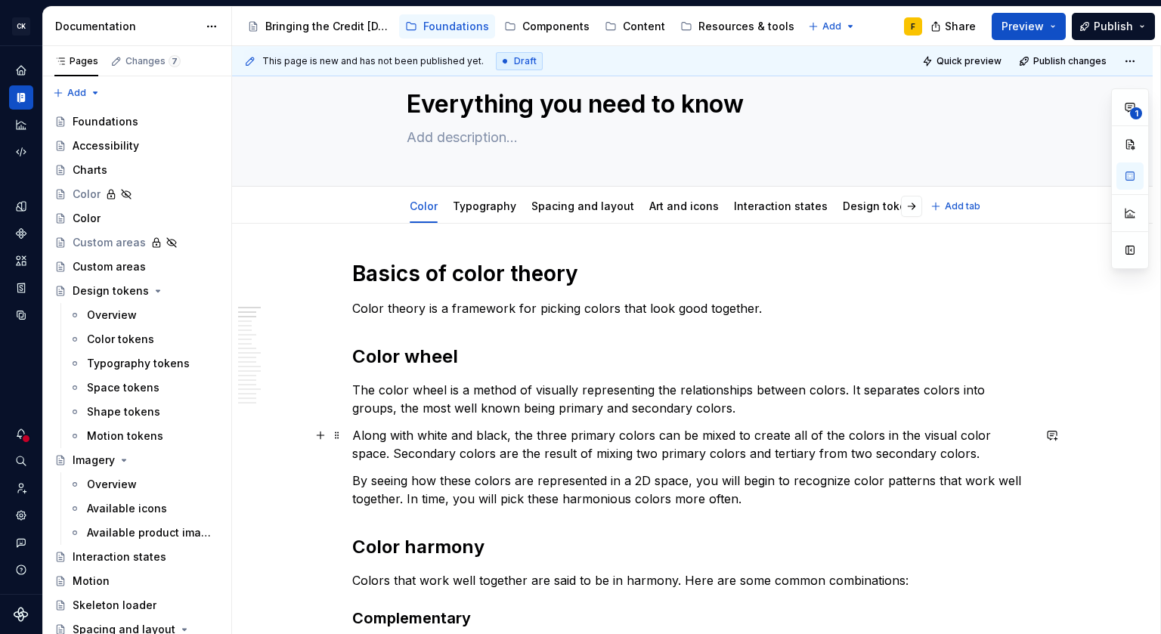
scroll to position [0, 0]
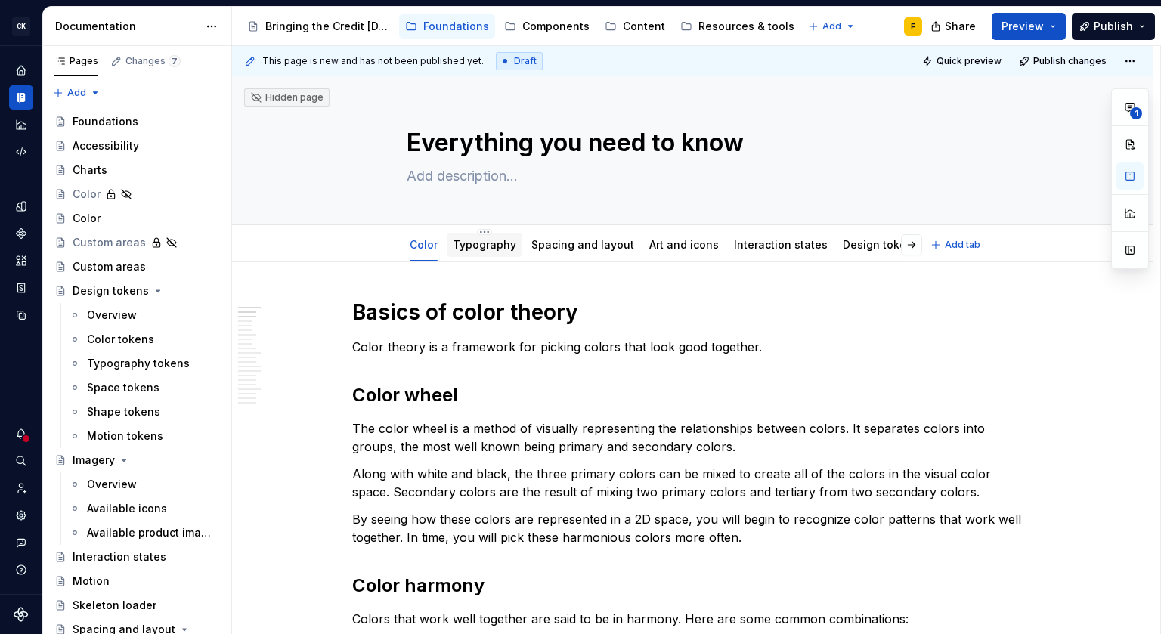
click at [484, 253] on div "Typography" at bounding box center [484, 245] width 63 height 18
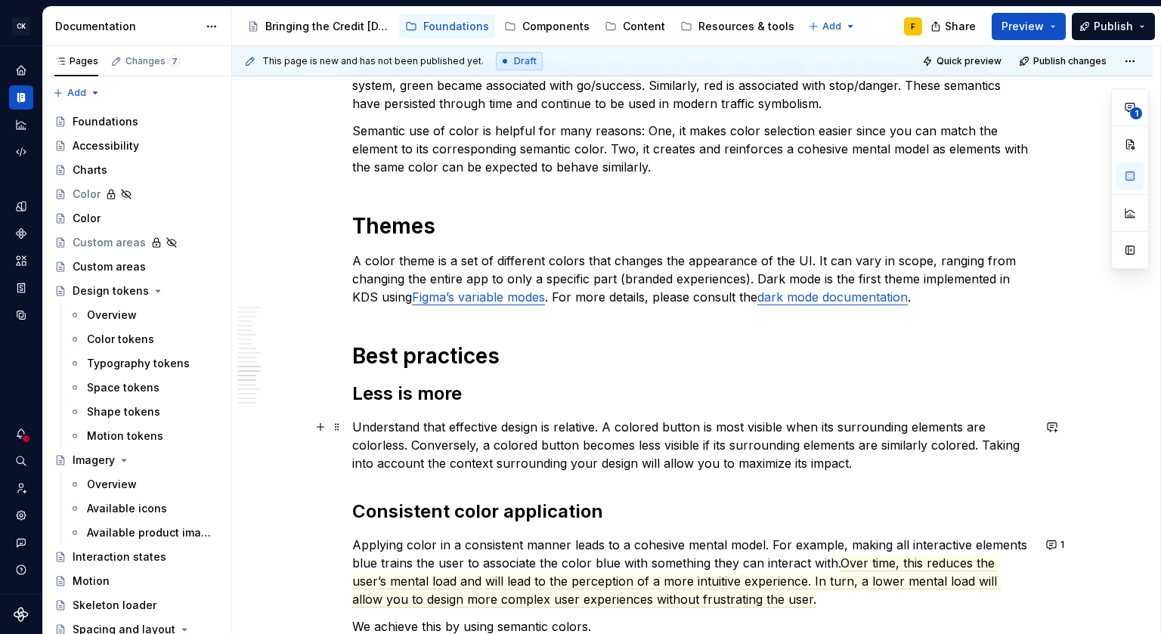
scroll to position [1508, 0]
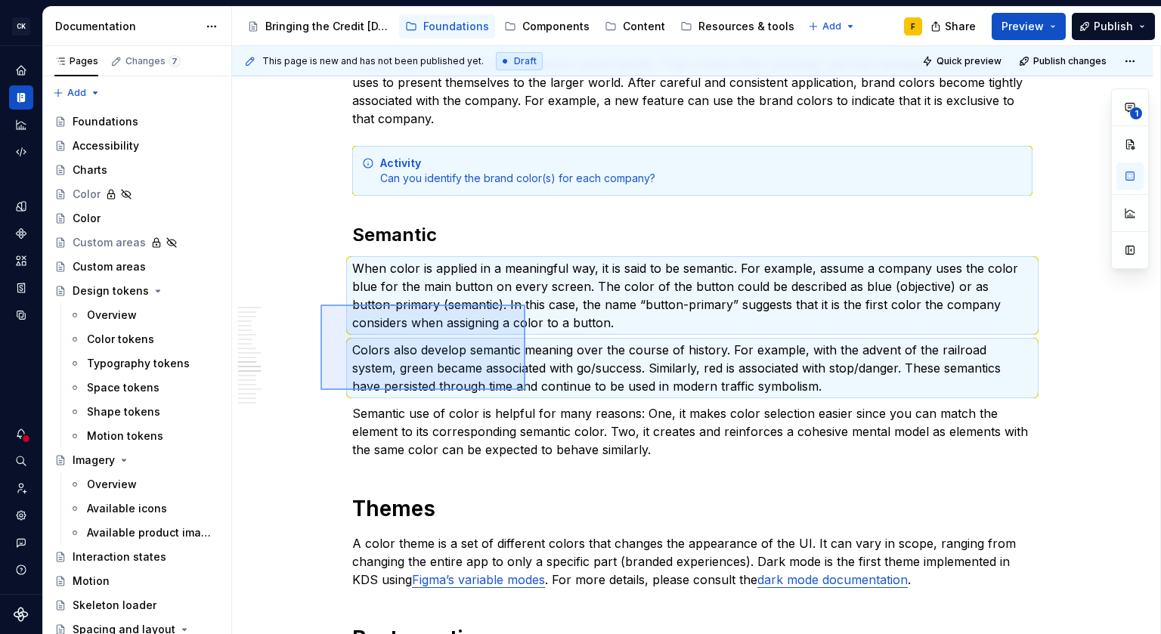
drag, startPoint x: 320, startPoint y: 305, endPoint x: 526, endPoint y: 390, distance: 222.6
click at [526, 390] on div "This page is new and has not been published yet. Draft Quick preview Publish ch…" at bounding box center [696, 340] width 928 height 589
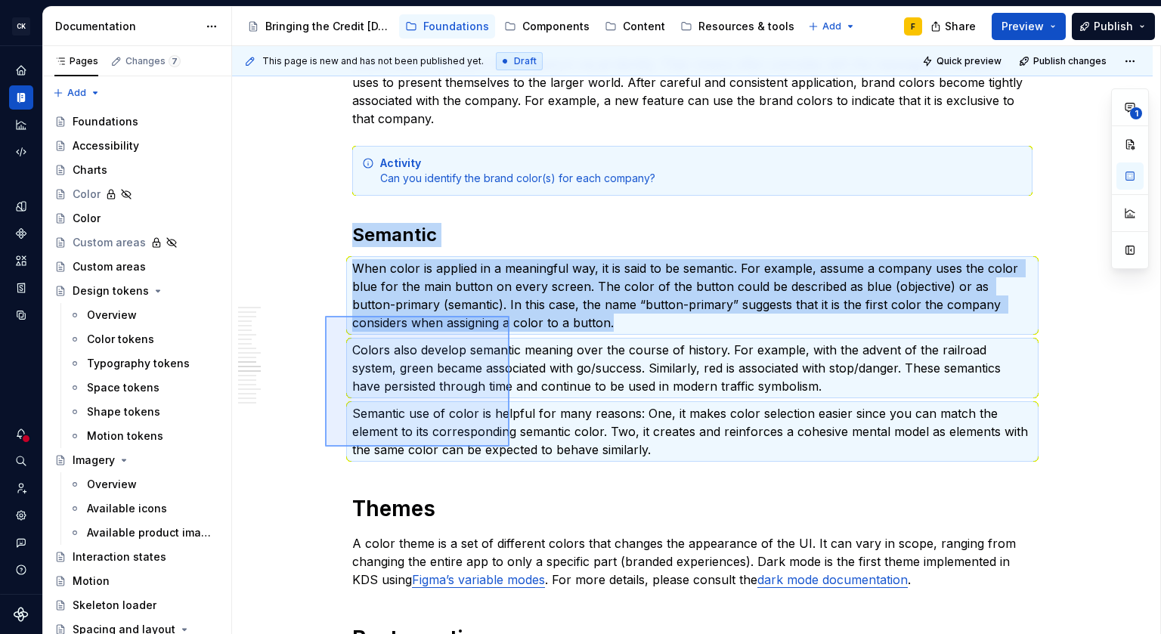
drag, startPoint x: 325, startPoint y: 316, endPoint x: 509, endPoint y: 447, distance: 226.0
click at [509, 447] on div "This page is new and has not been published yet. Draft Quick preview Publish ch…" at bounding box center [696, 340] width 928 height 589
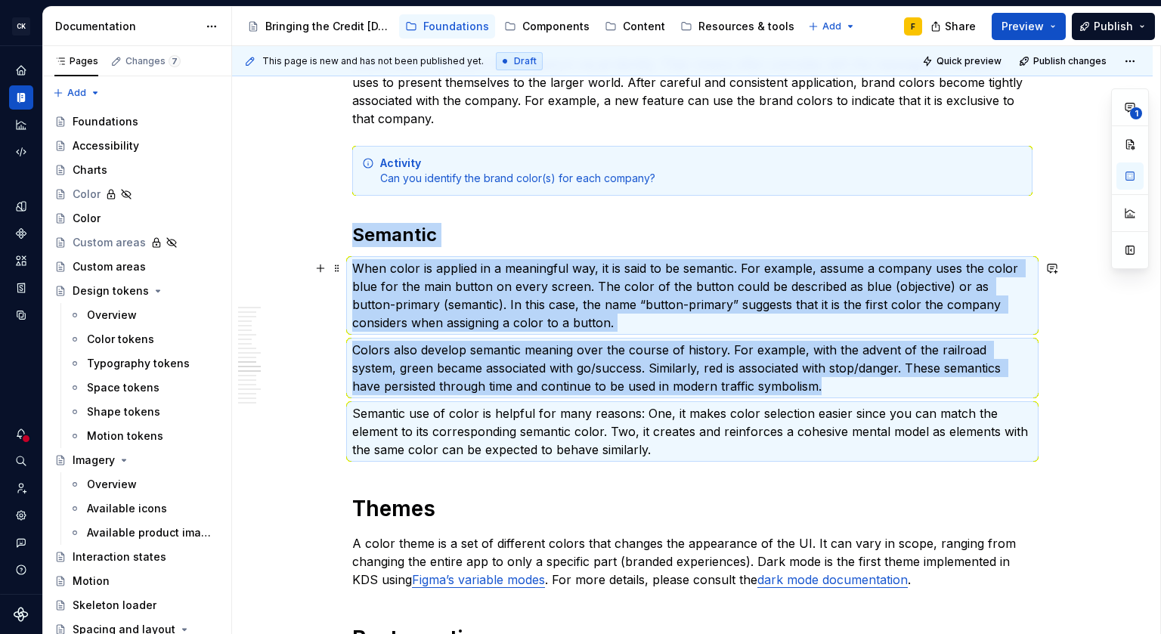
copy div "Semantic When color is applied in a meaningful way, it is said to be semantic. …"
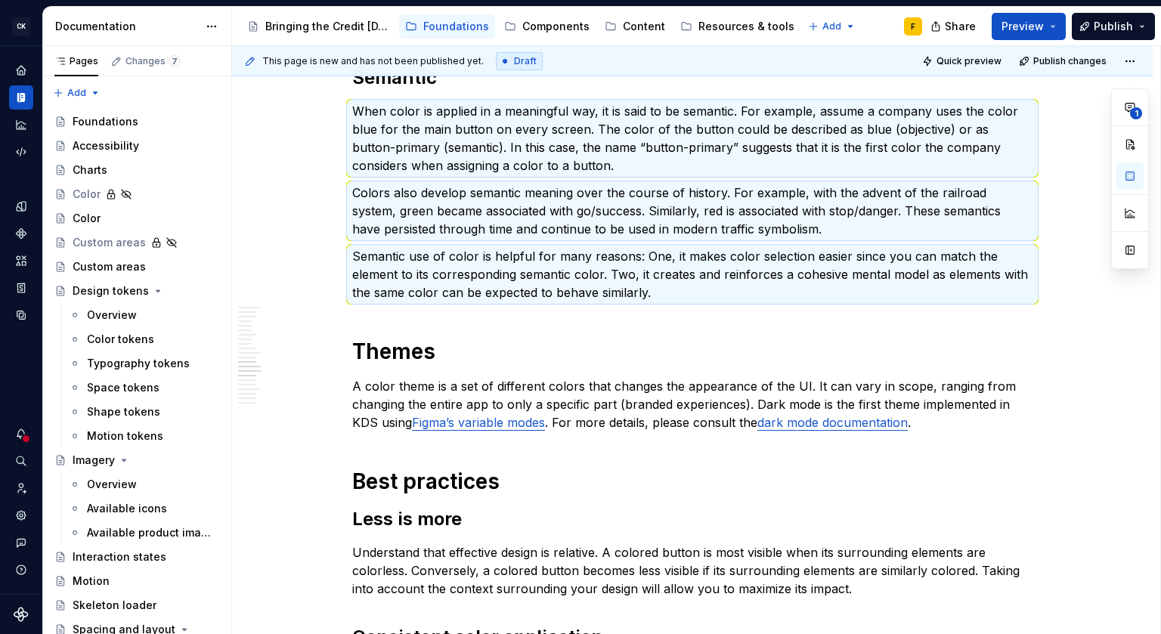
scroll to position [1594, 0]
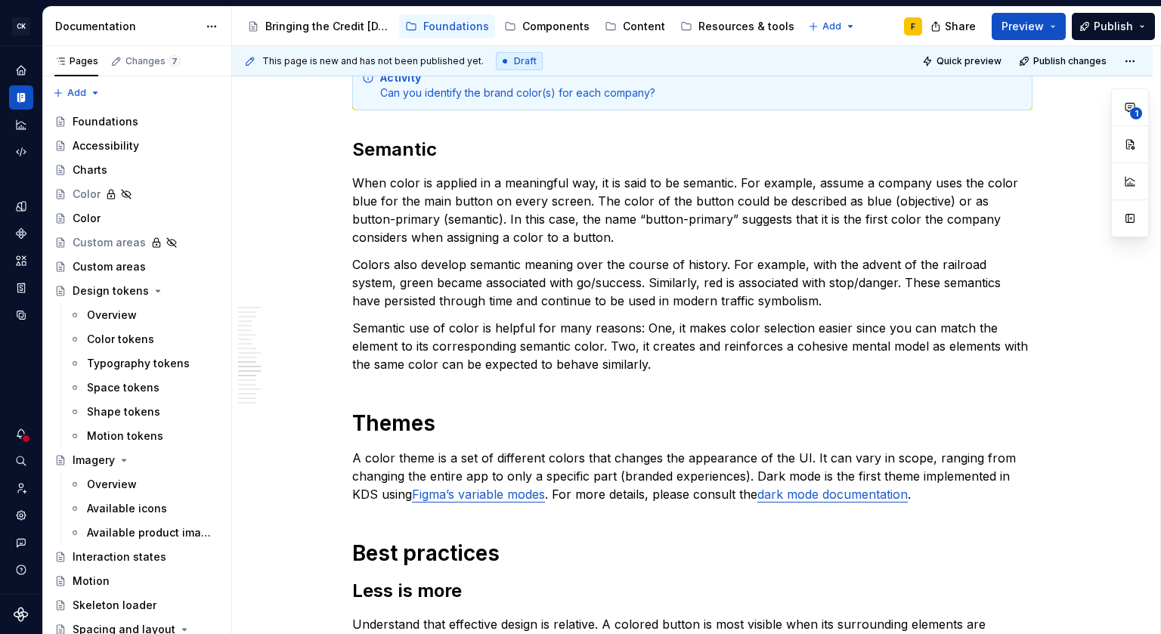
type textarea "*"
click at [527, 262] on p "Colors also develop semantic meaning over the course of history. For example, w…" at bounding box center [692, 282] width 680 height 54
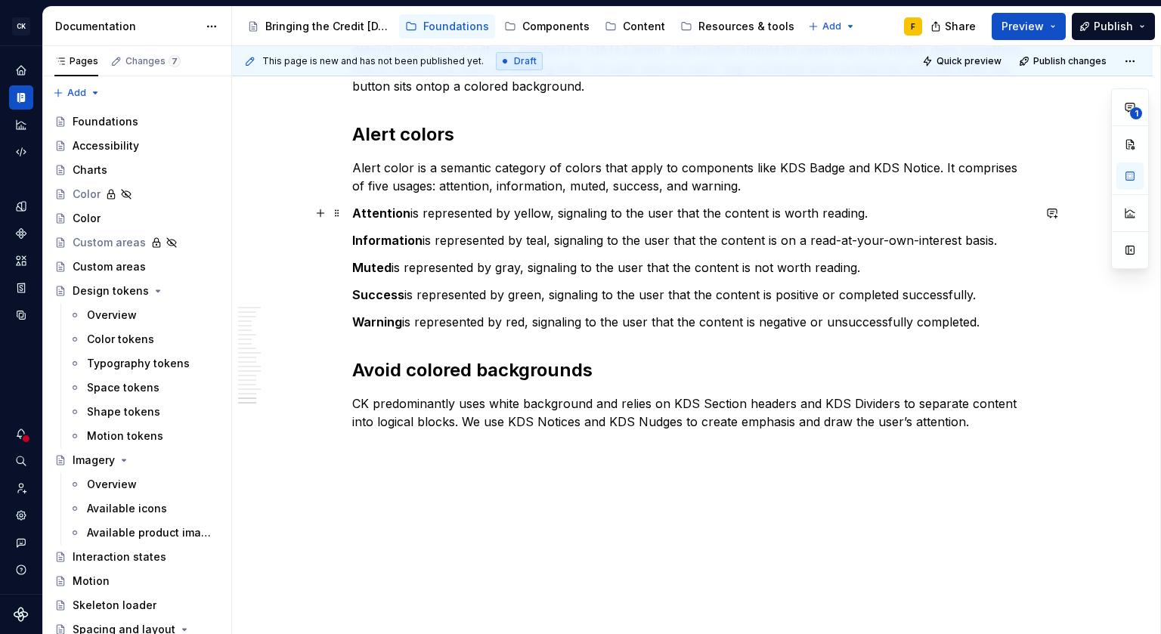
scroll to position [2728, 0]
